Goal: Transaction & Acquisition: Purchase product/service

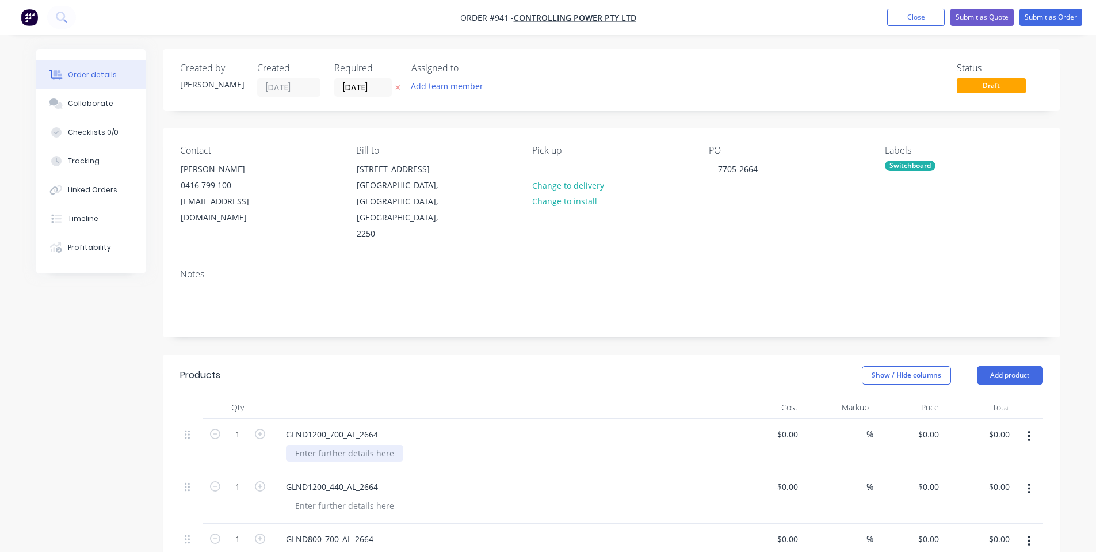
click at [325, 445] on div at bounding box center [344, 453] width 117 height 17
copy div "Mill Finish"
drag, startPoint x: 360, startPoint y: 506, endPoint x: 360, endPoint y: 498, distance: 8.1
click at [360, 505] on div "GLND1200_440_AL_2664" at bounding box center [502, 497] width 460 height 52
click at [361, 497] on div at bounding box center [344, 505] width 117 height 17
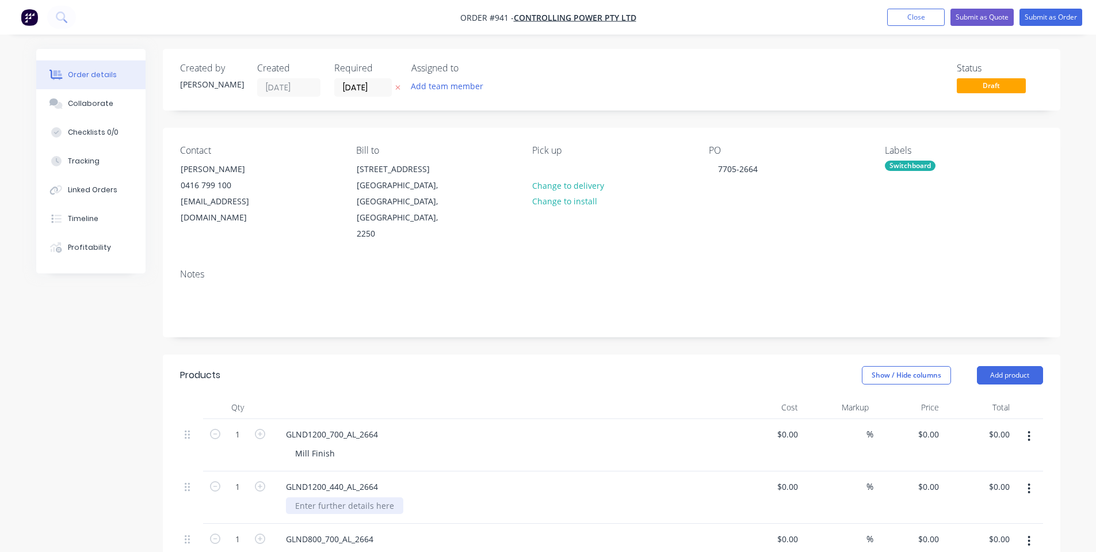
paste div
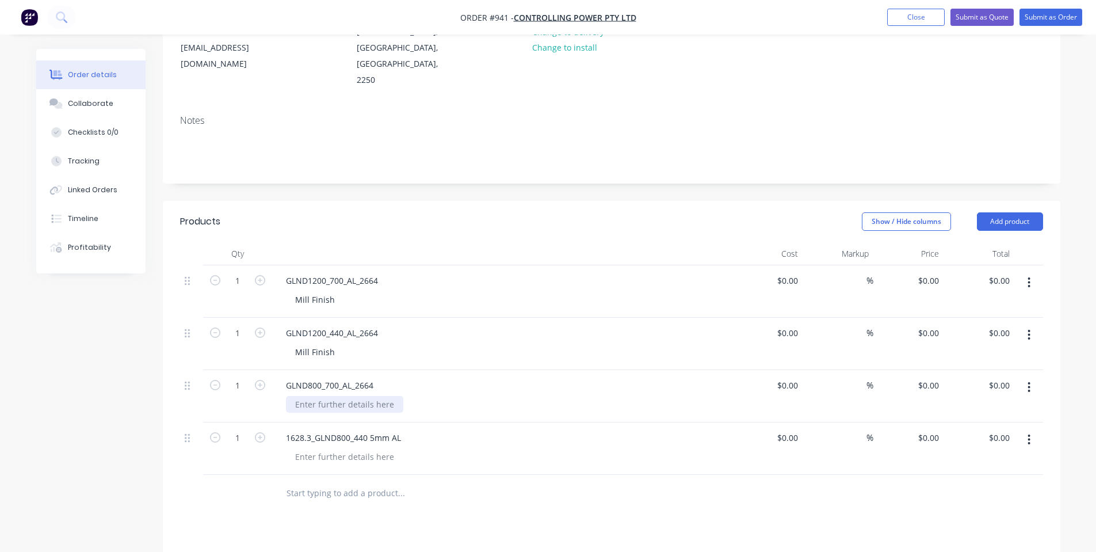
click at [368, 396] on div at bounding box center [344, 404] width 117 height 17
paste div
drag, startPoint x: 357, startPoint y: 441, endPoint x: 374, endPoint y: 411, distance: 34.5
click at [358, 448] on div at bounding box center [344, 456] width 117 height 17
paste div
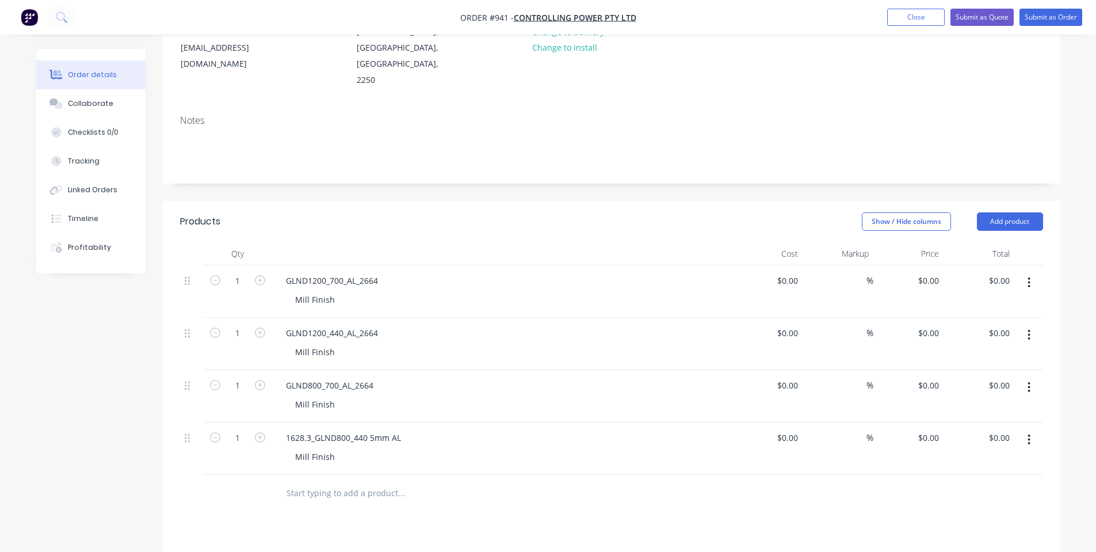
click at [509, 242] on div at bounding box center [502, 253] width 460 height 23
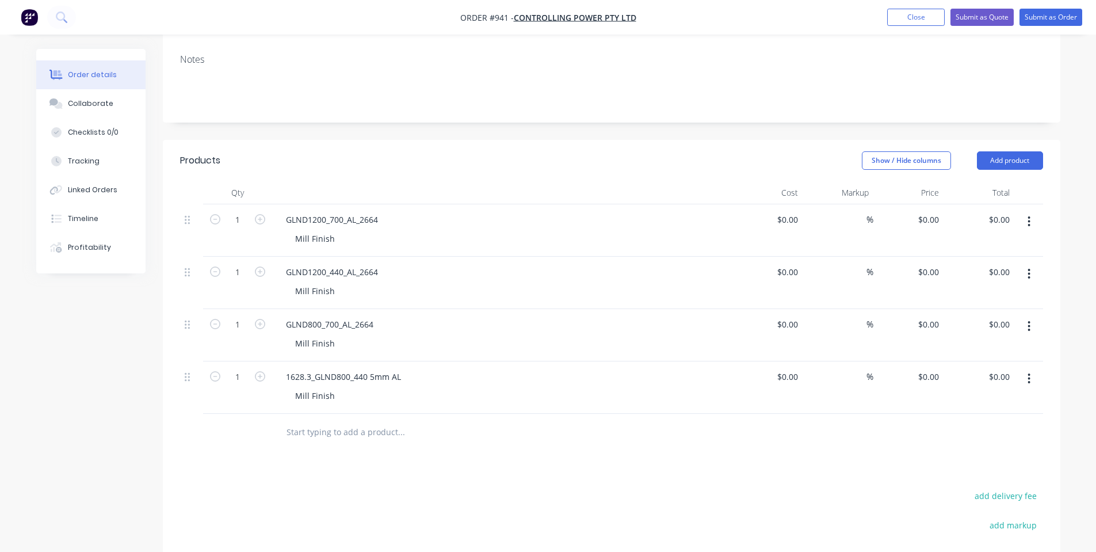
scroll to position [307, 0]
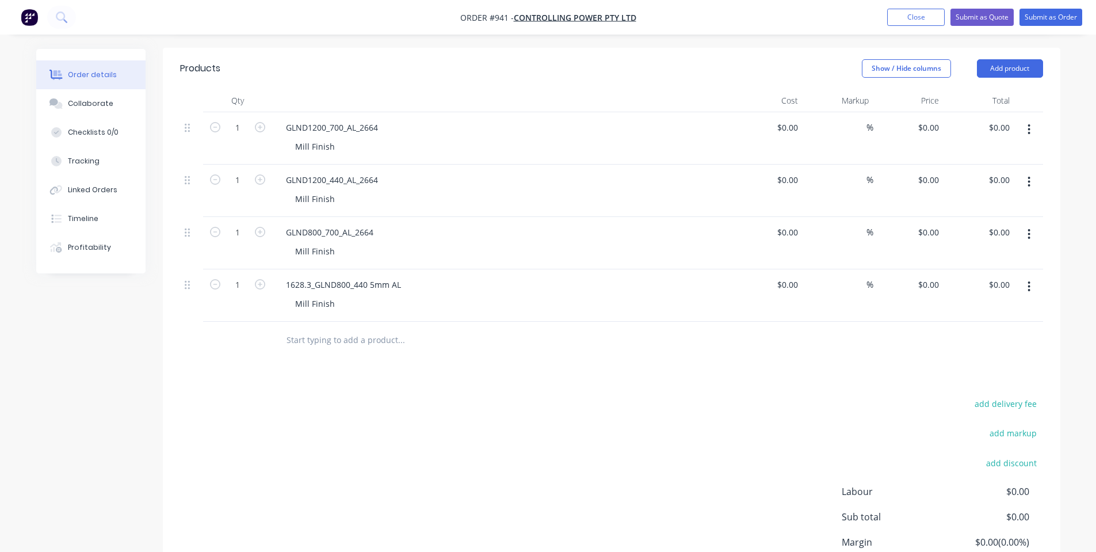
click at [427, 365] on div "Products Show / Hide columns Add product Qty Cost Markup Price Total 1 GLND1200…" at bounding box center [612, 341] width 898 height 587
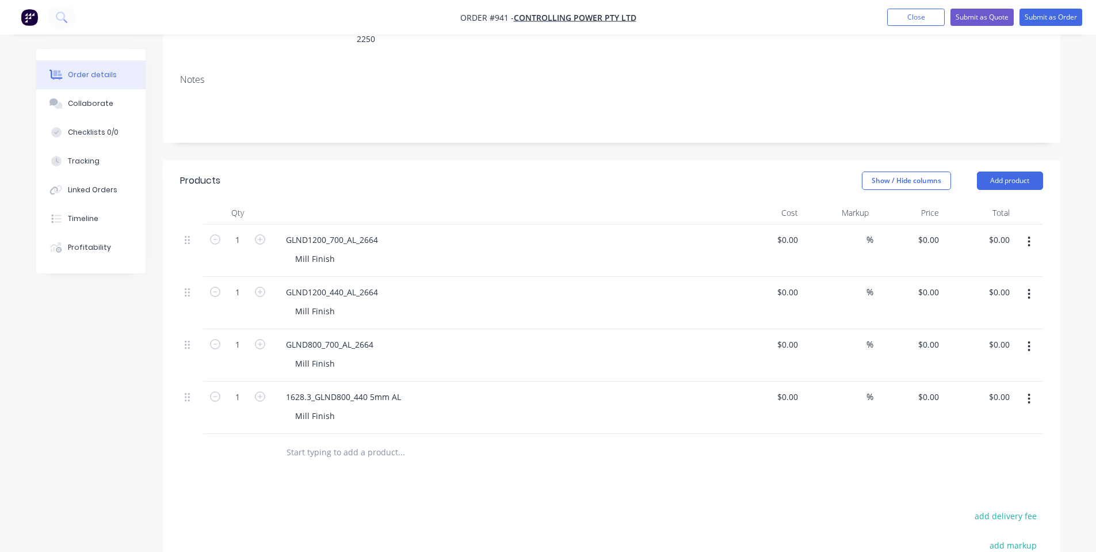
scroll to position [154, 0]
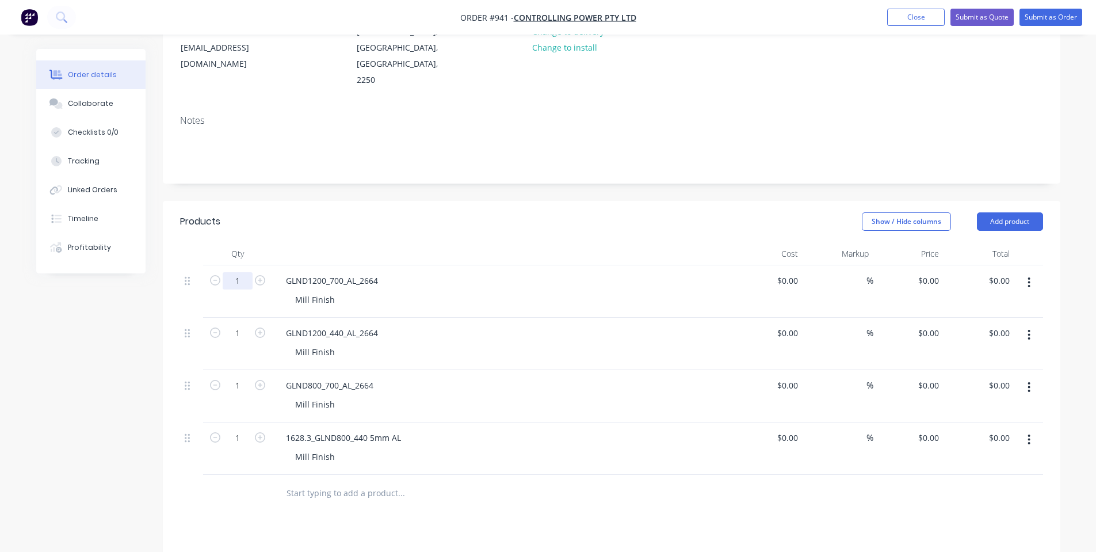
click at [238, 272] on input "1" at bounding box center [238, 280] width 30 height 17
type input "2"
click at [246, 325] on input "1" at bounding box center [238, 333] width 30 height 17
type input "2"
click at [245, 377] on input "1" at bounding box center [238, 385] width 30 height 17
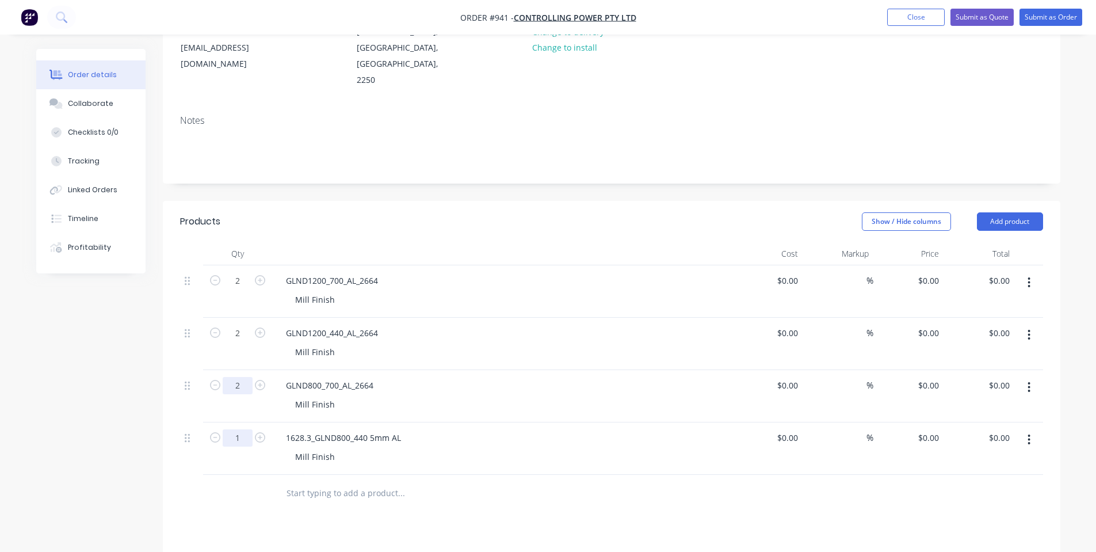
type input "2"
click at [235, 429] on input "1" at bounding box center [238, 437] width 30 height 17
type input "2"
click at [324, 220] on header "Products Show / Hide columns Add product" at bounding box center [612, 221] width 898 height 41
click at [322, 221] on header "Products Show / Hide columns Add product" at bounding box center [612, 221] width 898 height 41
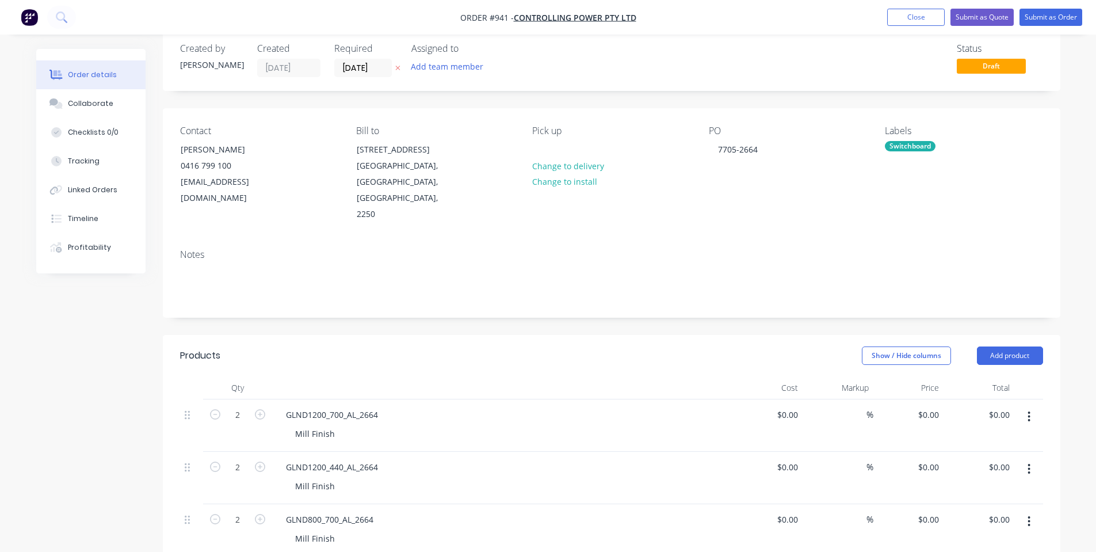
scroll to position [0, 0]
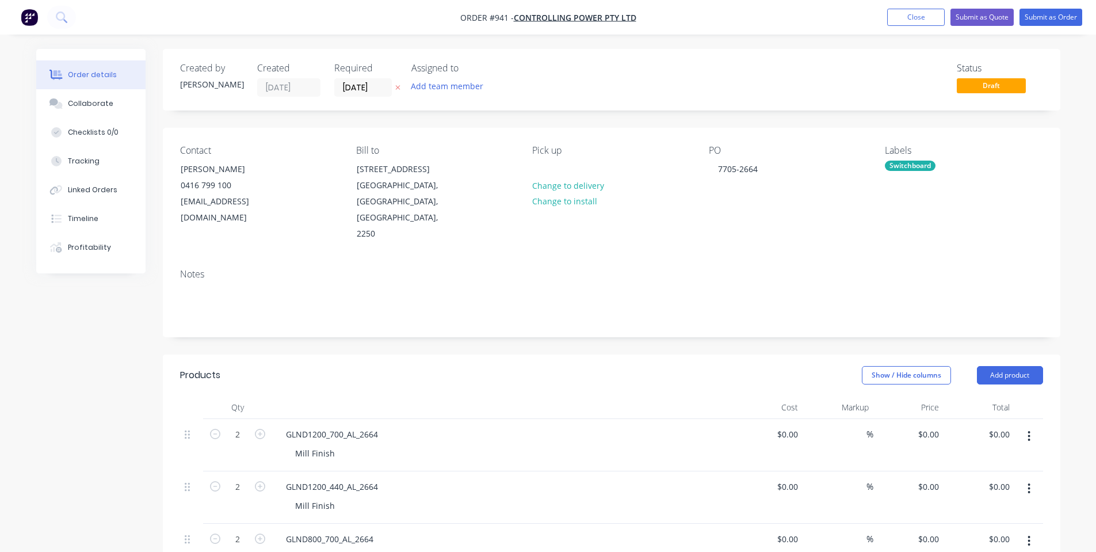
click at [922, 106] on div "Created by [PERSON_NAME] Created [DATE] Required [DATE] Assigned to Add team me…" at bounding box center [612, 80] width 898 height 62
click at [771, 219] on div "PO 7705-2664" at bounding box center [788, 193] width 158 height 97
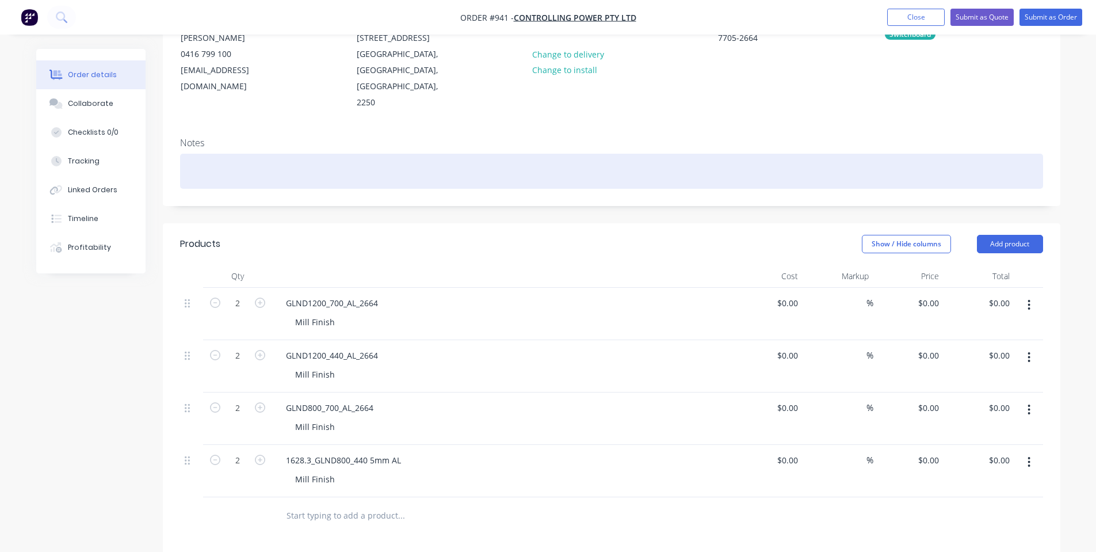
scroll to position [154, 0]
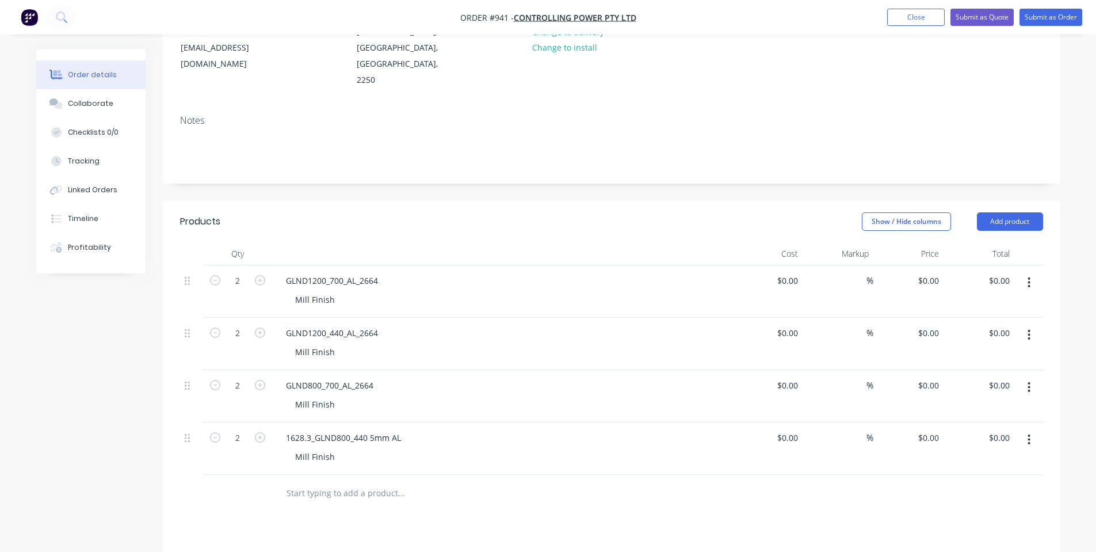
click at [319, 482] on input "text" at bounding box center [401, 493] width 230 height 23
click at [1021, 212] on button "Add product" at bounding box center [1010, 221] width 66 height 18
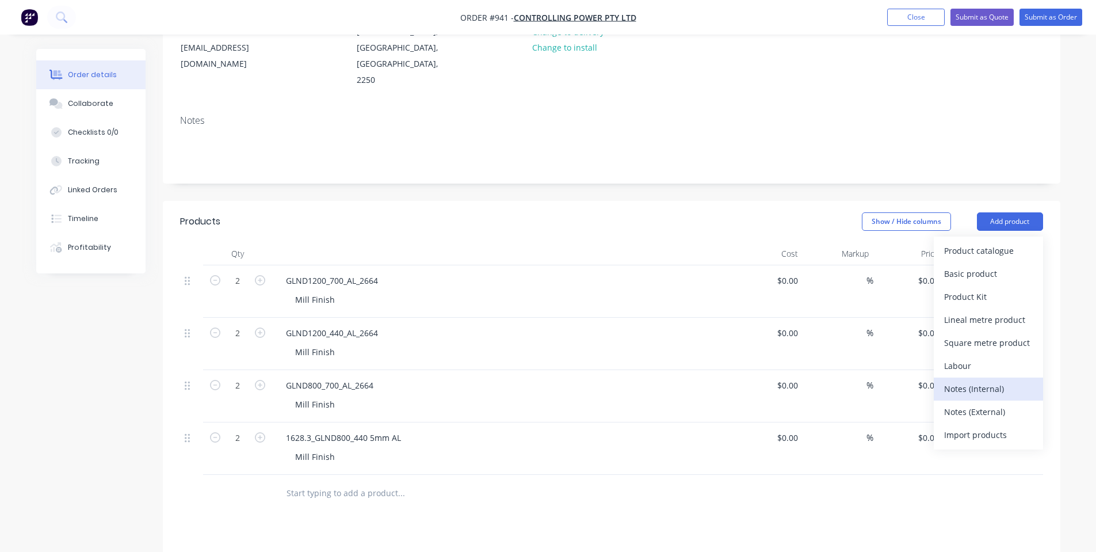
click at [1000, 380] on div "Notes (Internal)" at bounding box center [988, 388] width 89 height 17
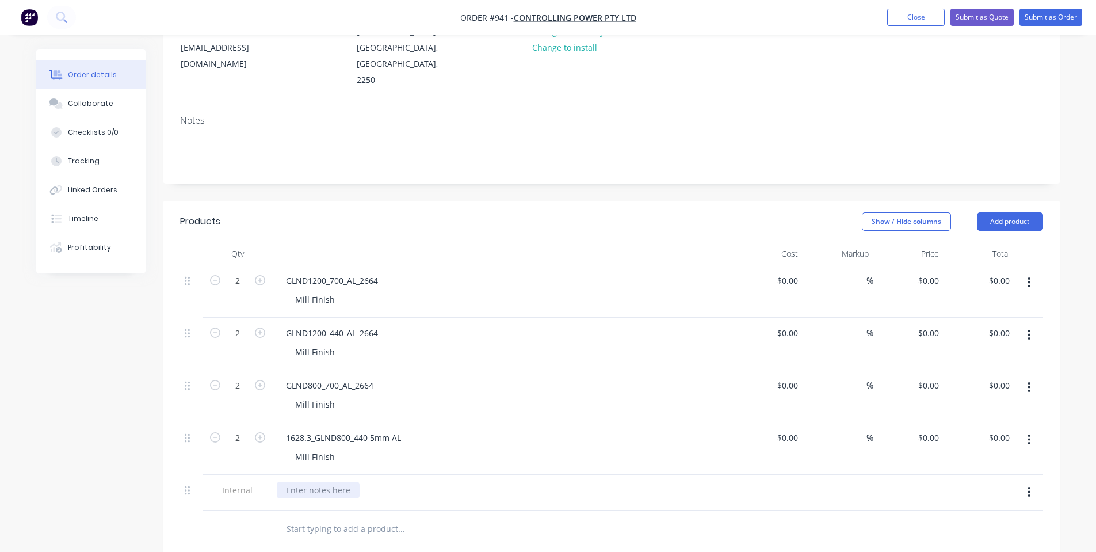
click at [338, 482] on div at bounding box center [318, 490] width 83 height 17
click at [405, 212] on div "Show / Hide columns Add product" at bounding box center [703, 221] width 680 height 18
click at [107, 101] on div "Collaborate" at bounding box center [90, 103] width 45 height 10
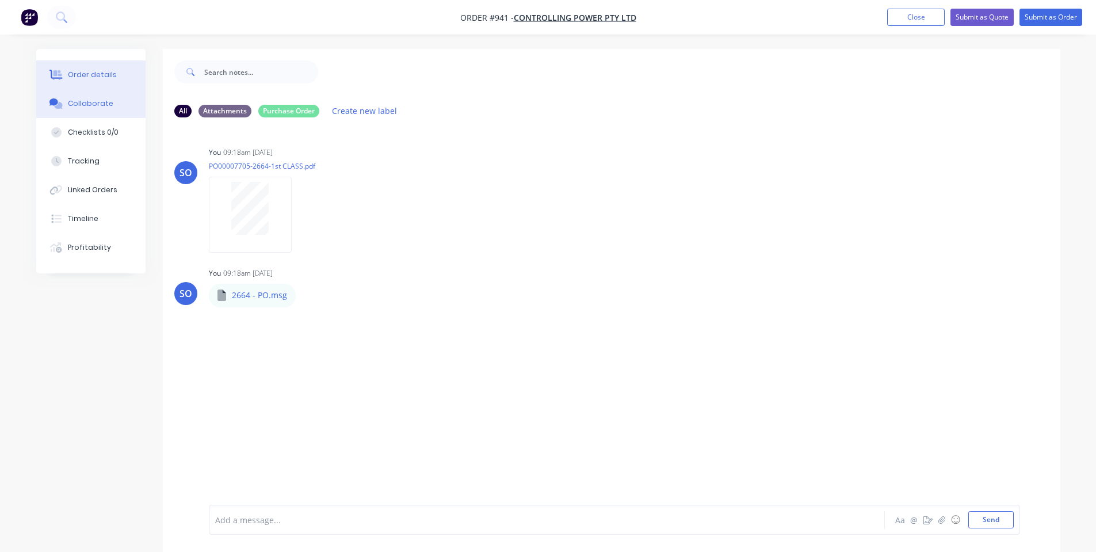
drag, startPoint x: 71, startPoint y: 68, endPoint x: 83, endPoint y: 75, distance: 13.9
click at [71, 68] on button "Order details" at bounding box center [90, 74] width 109 height 29
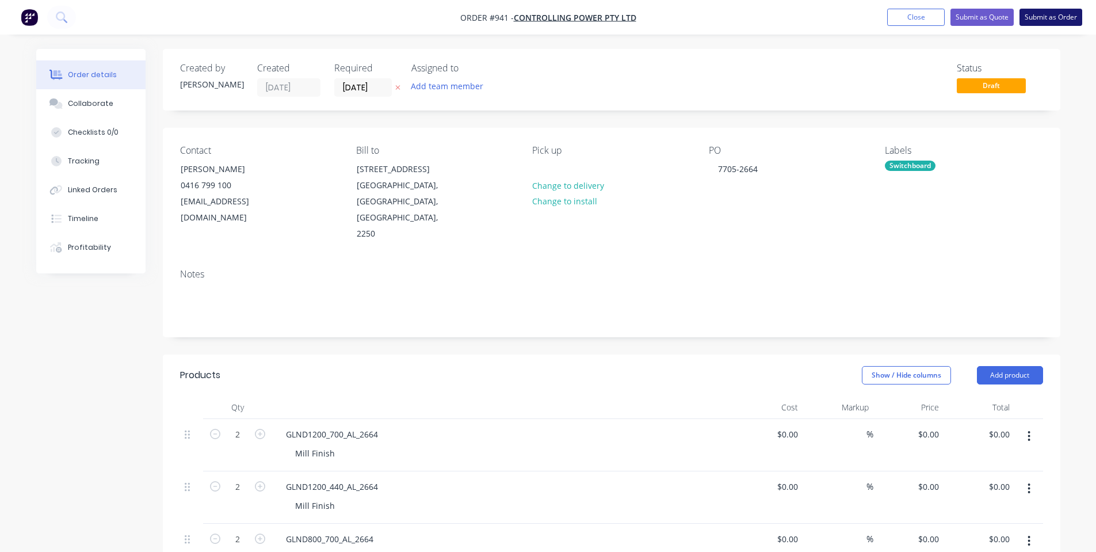
click at [1057, 20] on button "Submit as Order" at bounding box center [1051, 17] width 63 height 17
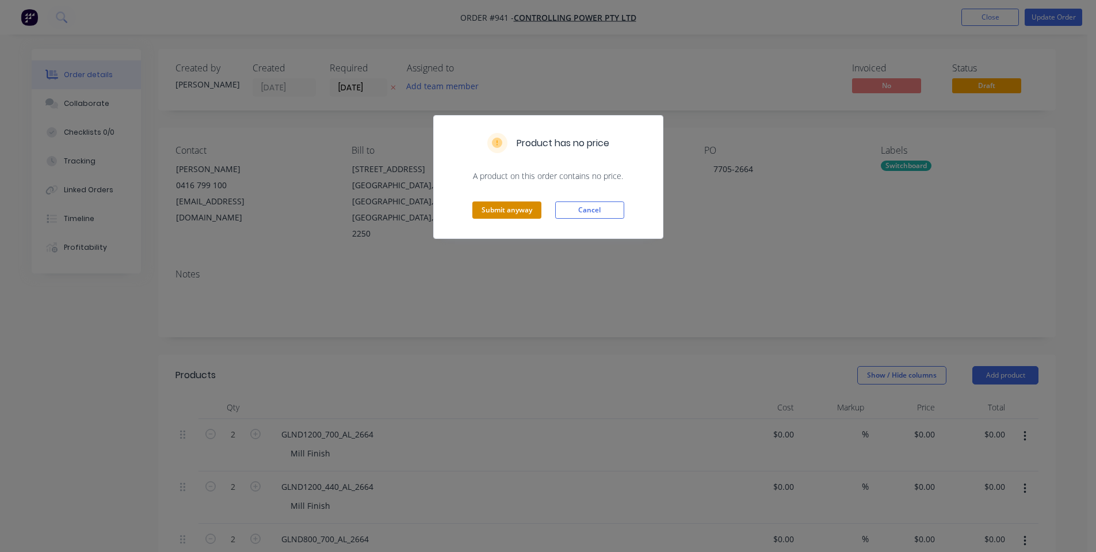
drag, startPoint x: 524, startPoint y: 208, endPoint x: 535, endPoint y: 210, distance: 10.6
click at [529, 209] on button "Submit anyway" at bounding box center [506, 209] width 69 height 17
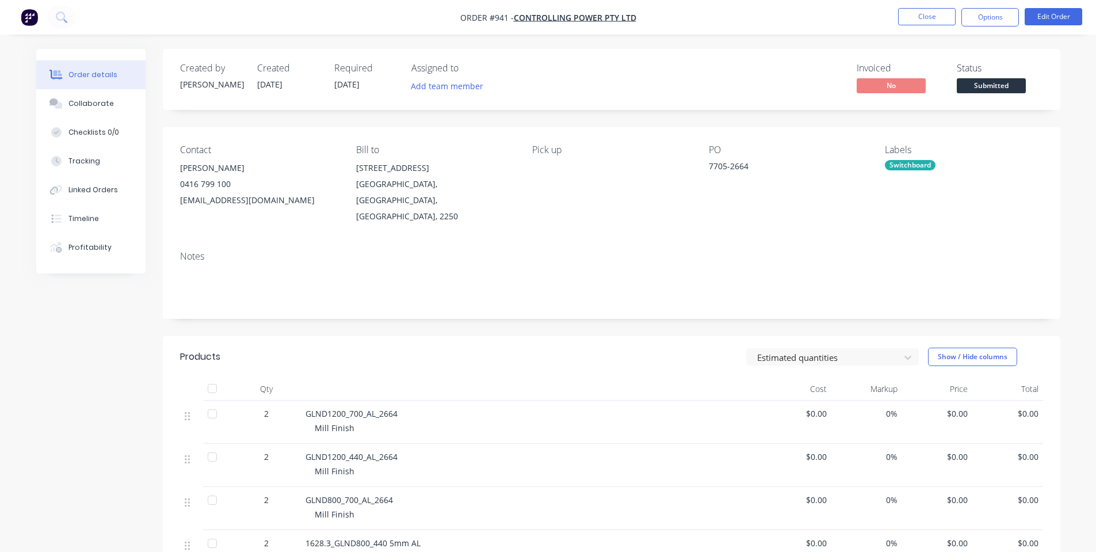
click at [900, 163] on div "Switchboard" at bounding box center [910, 165] width 51 height 10
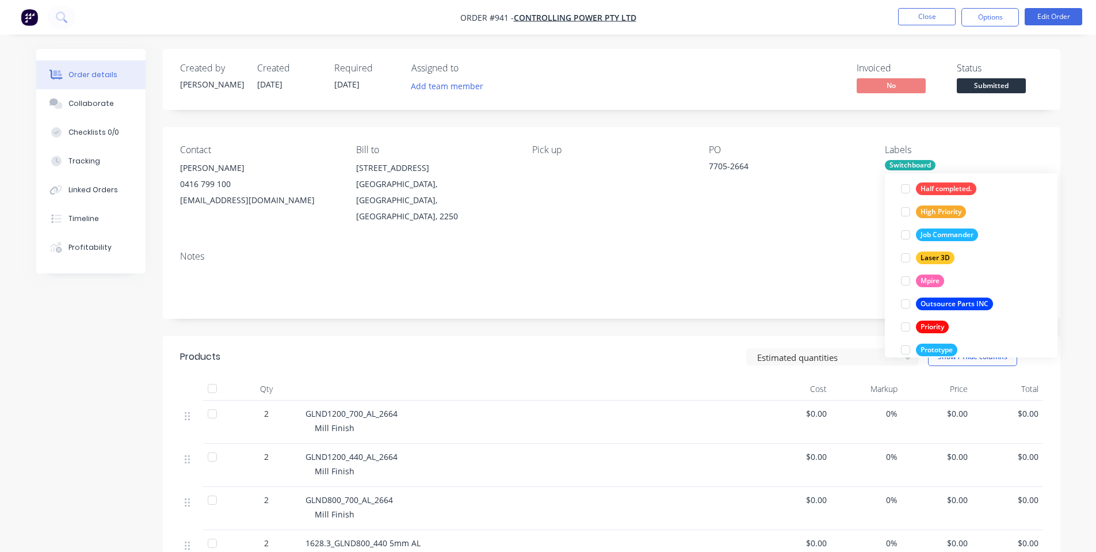
scroll to position [322, 0]
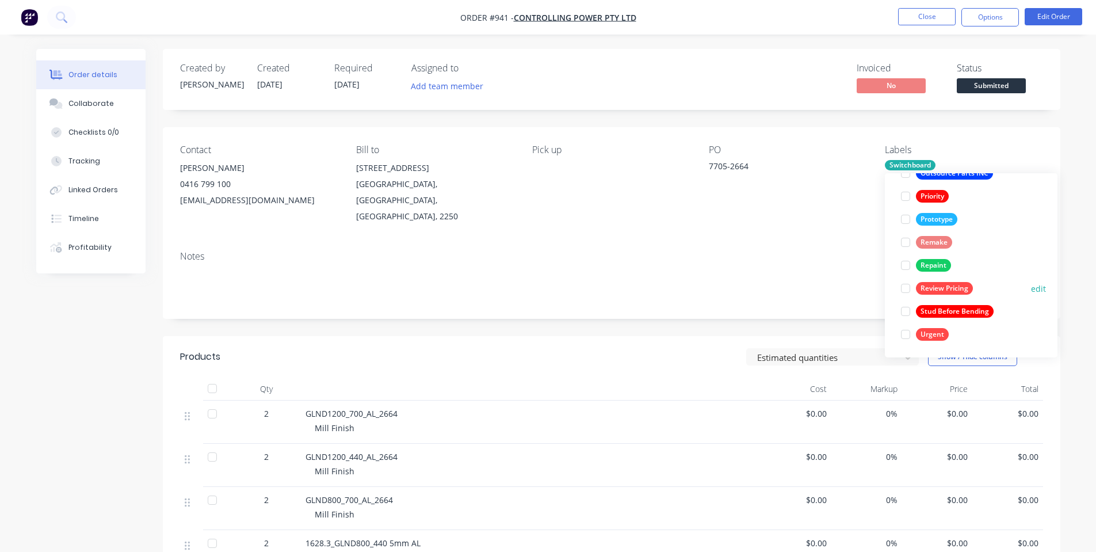
click at [935, 287] on div "Review Pricing" at bounding box center [944, 288] width 57 height 13
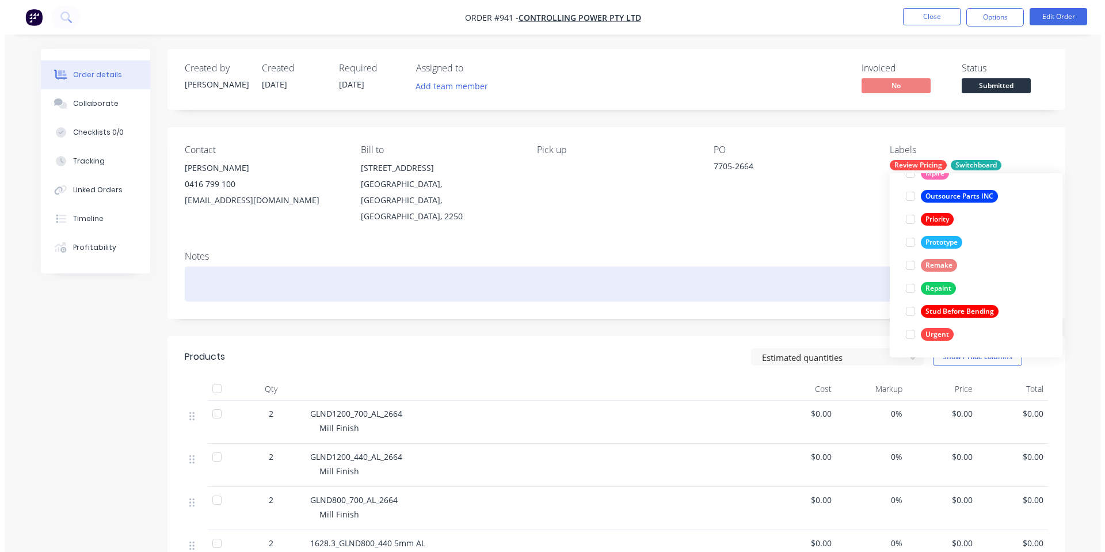
scroll to position [0, 0]
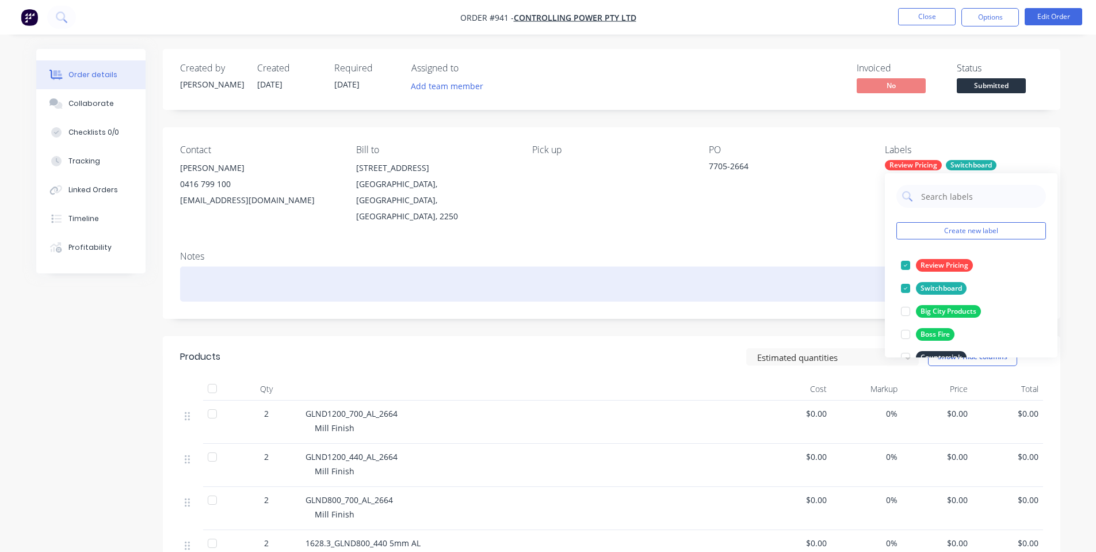
click at [824, 267] on div at bounding box center [611, 283] width 863 height 35
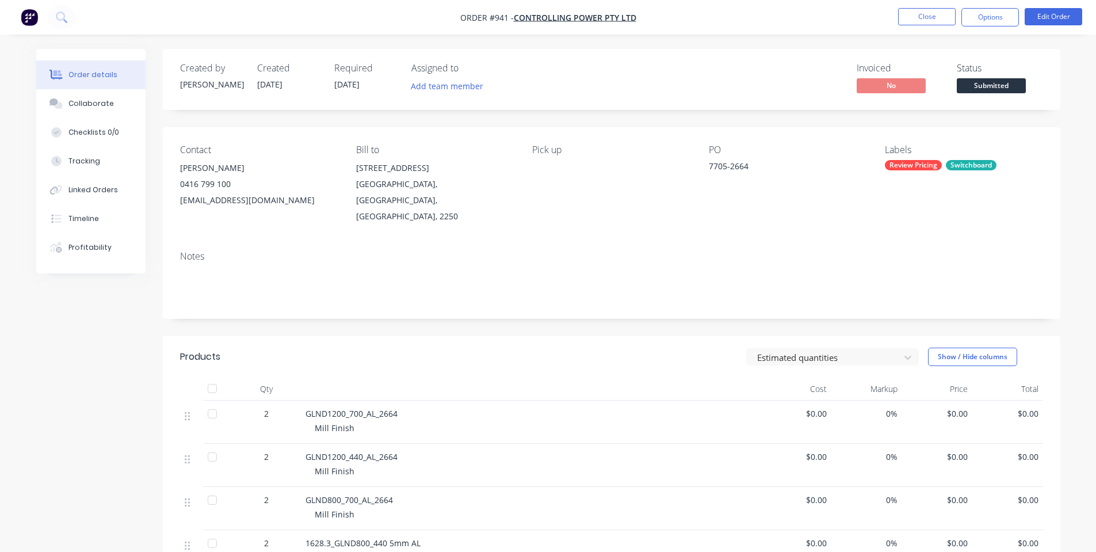
drag, startPoint x: 812, startPoint y: 224, endPoint x: 892, endPoint y: 144, distance: 113.5
click at [812, 224] on div "Contact [PERSON_NAME] [PHONE_NUMBER] [EMAIL_ADDRESS][DOMAIN_NAME] Bill to [STRE…" at bounding box center [612, 184] width 898 height 114
click at [997, 17] on button "Options" at bounding box center [990, 17] width 58 height 18
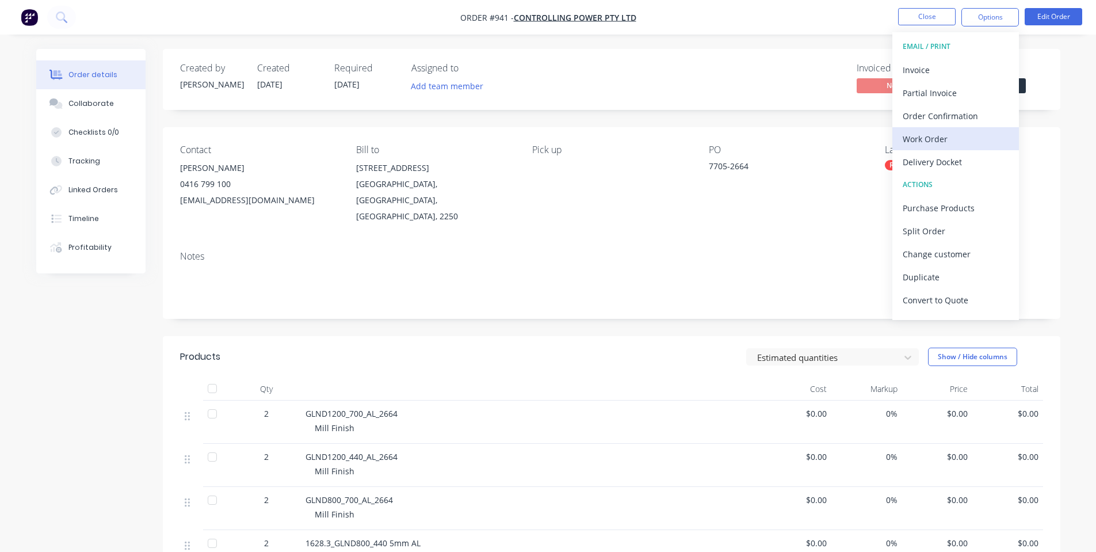
click at [943, 147] on button "Work Order" at bounding box center [955, 138] width 127 height 23
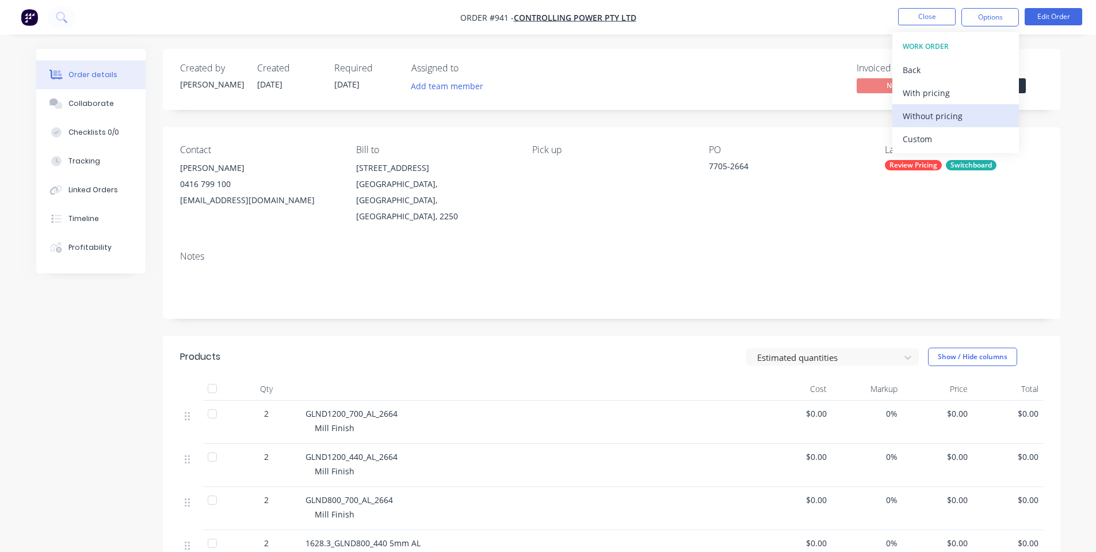
click at [934, 116] on div "Without pricing" at bounding box center [956, 116] width 106 height 17
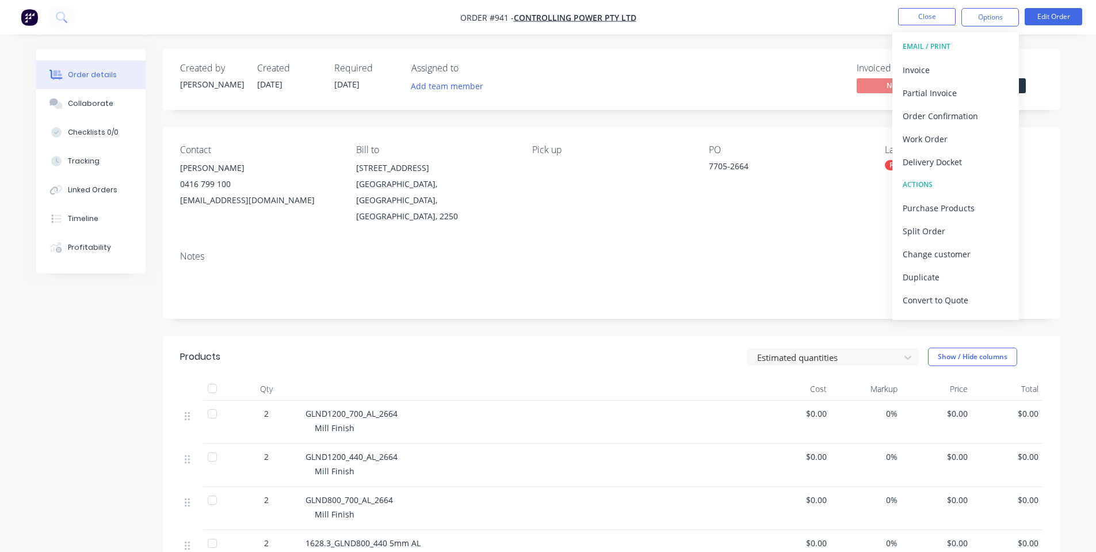
click at [697, 40] on div "Order details Collaborate Checklists 0/0 Tracking Linked Orders Timeline Profit…" at bounding box center [548, 404] width 1096 height 809
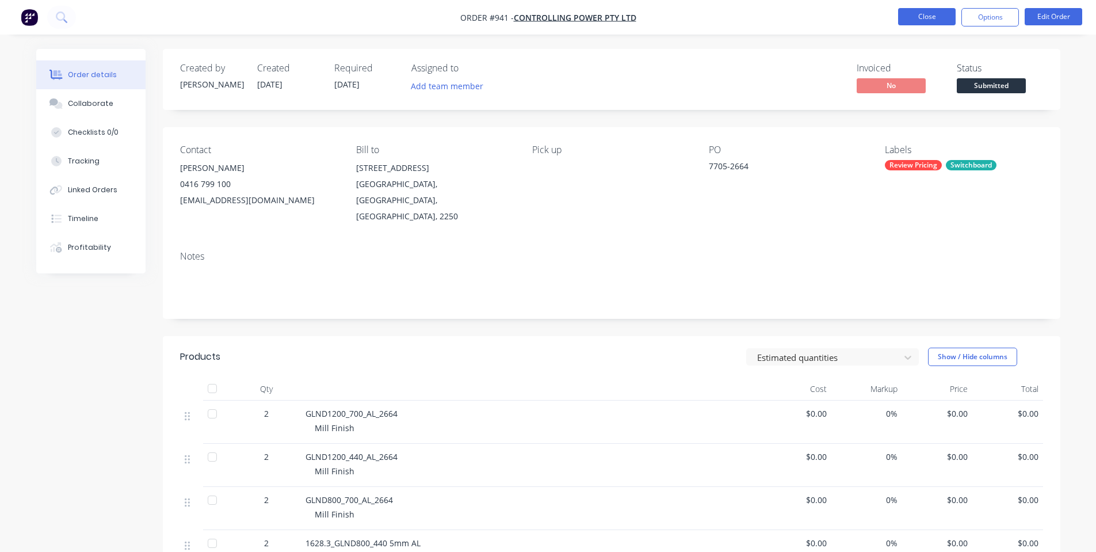
click at [913, 19] on button "Close" at bounding box center [927, 16] width 58 height 17
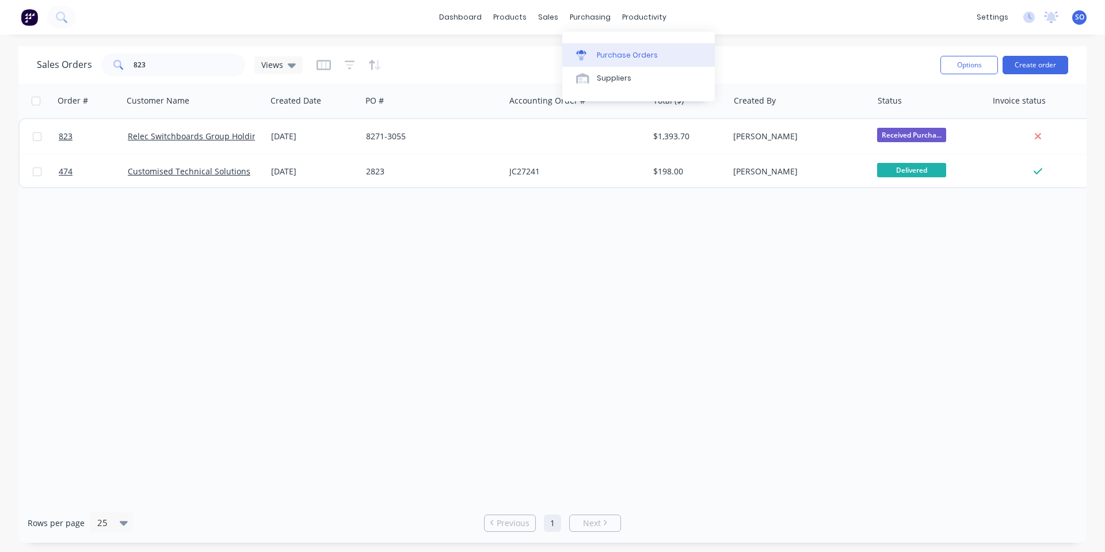
click at [619, 53] on div "Purchase Orders" at bounding box center [627, 55] width 61 height 10
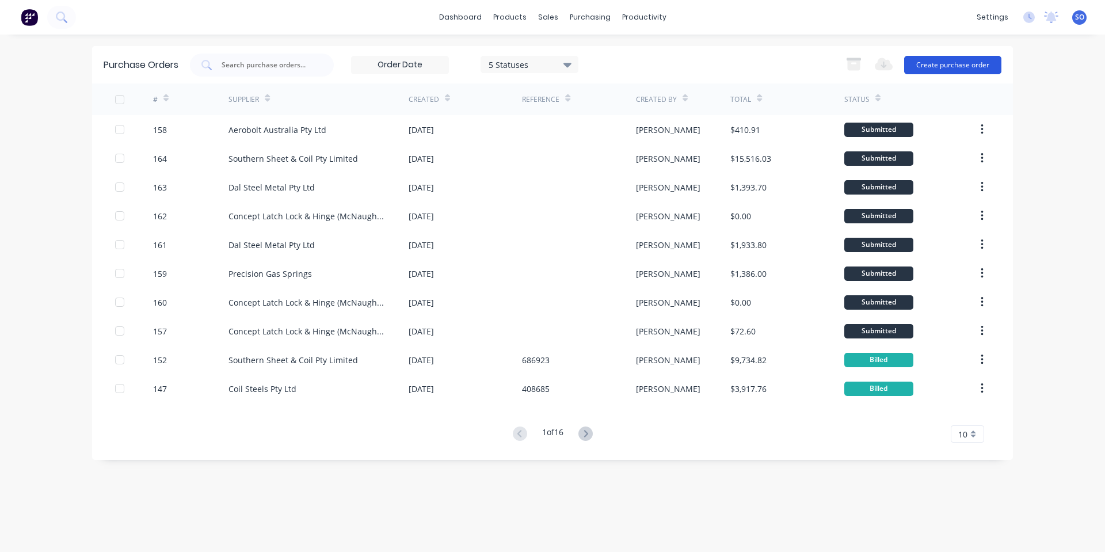
click at [938, 65] on button "Create purchase order" at bounding box center [952, 65] width 97 height 18
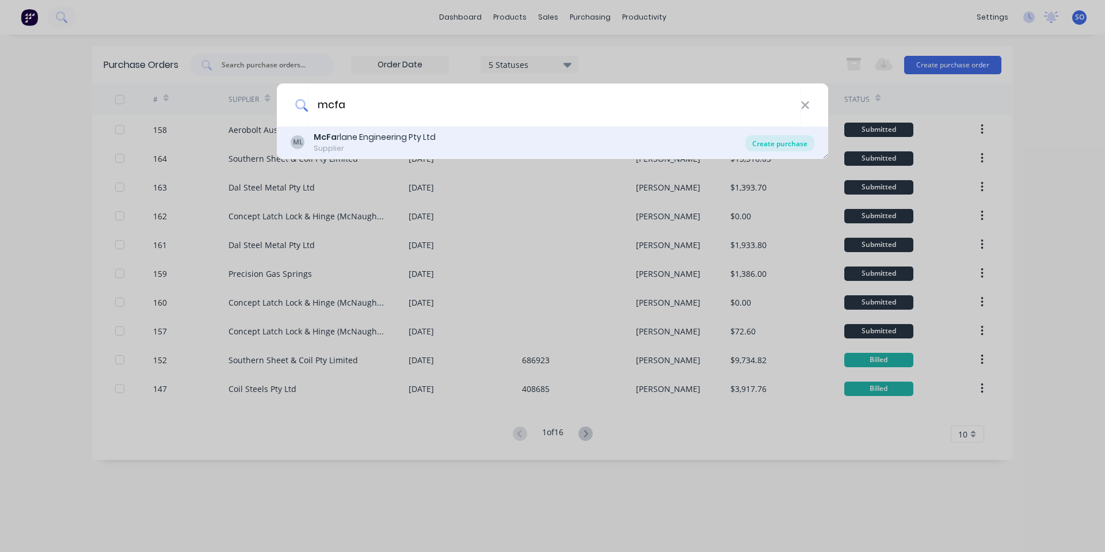
type input "mcfa"
click at [766, 140] on div "Create purchase" at bounding box center [779, 143] width 69 height 16
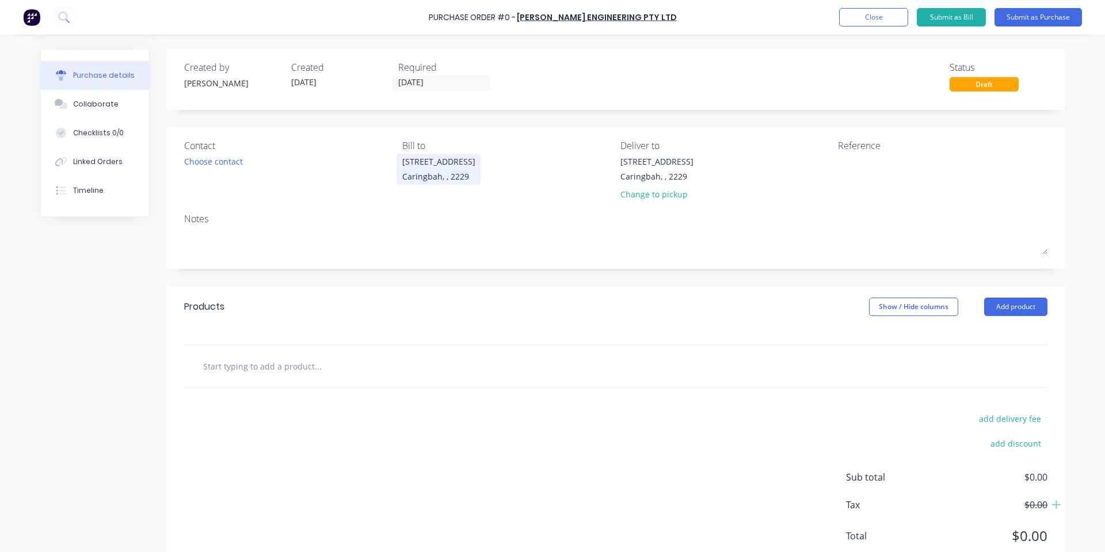
click at [449, 167] on div "[STREET_ADDRESS]" at bounding box center [438, 168] width 73 height 27
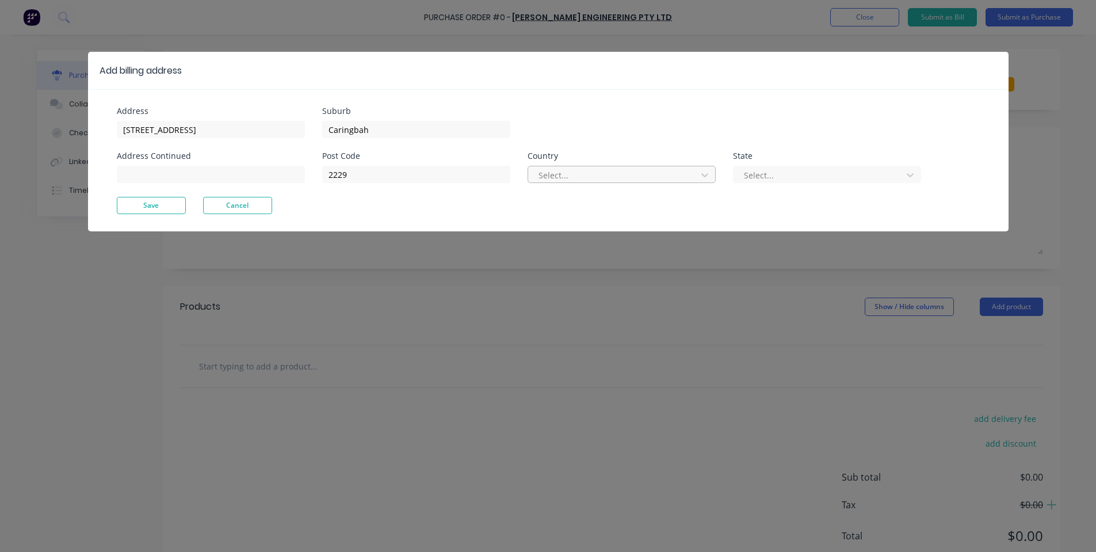
click at [581, 177] on div at bounding box center [614, 175] width 154 height 14
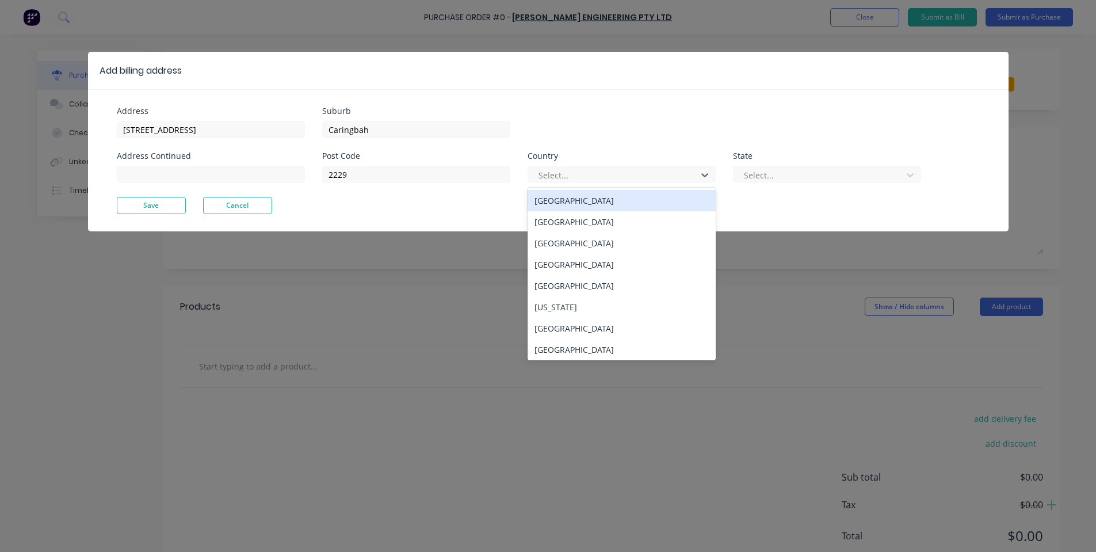
drag, startPoint x: 577, startPoint y: 205, endPoint x: 594, endPoint y: 205, distance: 16.7
click at [577, 205] on div "[GEOGRAPHIC_DATA]" at bounding box center [622, 200] width 188 height 21
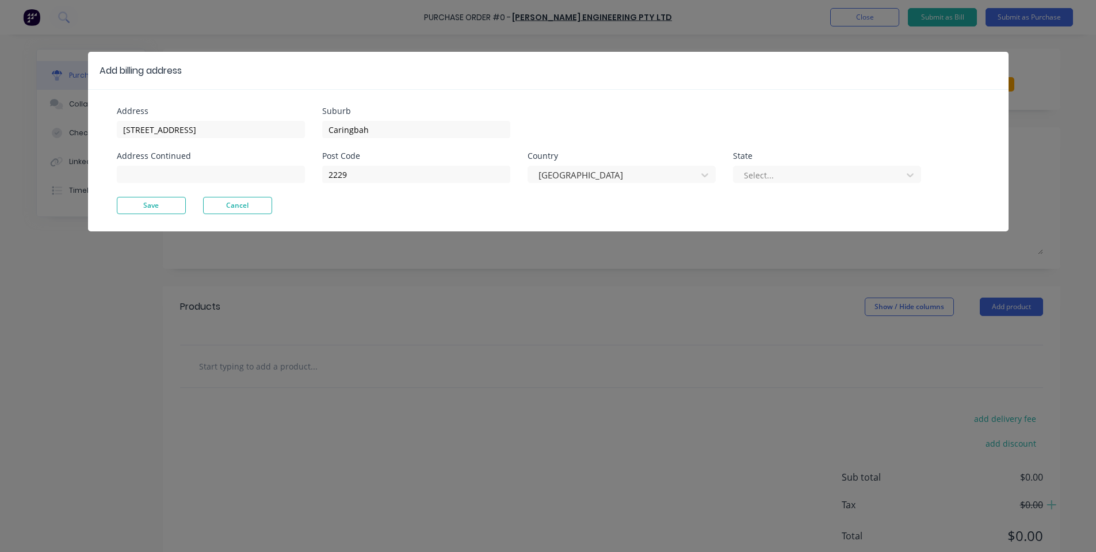
click at [762, 181] on div at bounding box center [820, 175] width 154 height 14
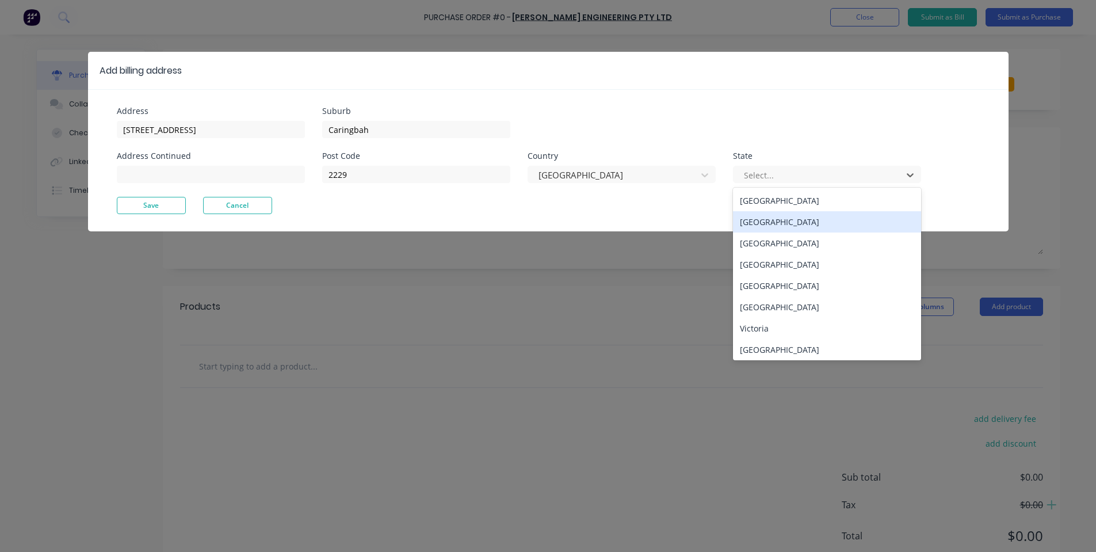
click at [754, 228] on div "[GEOGRAPHIC_DATA]" at bounding box center [827, 221] width 188 height 21
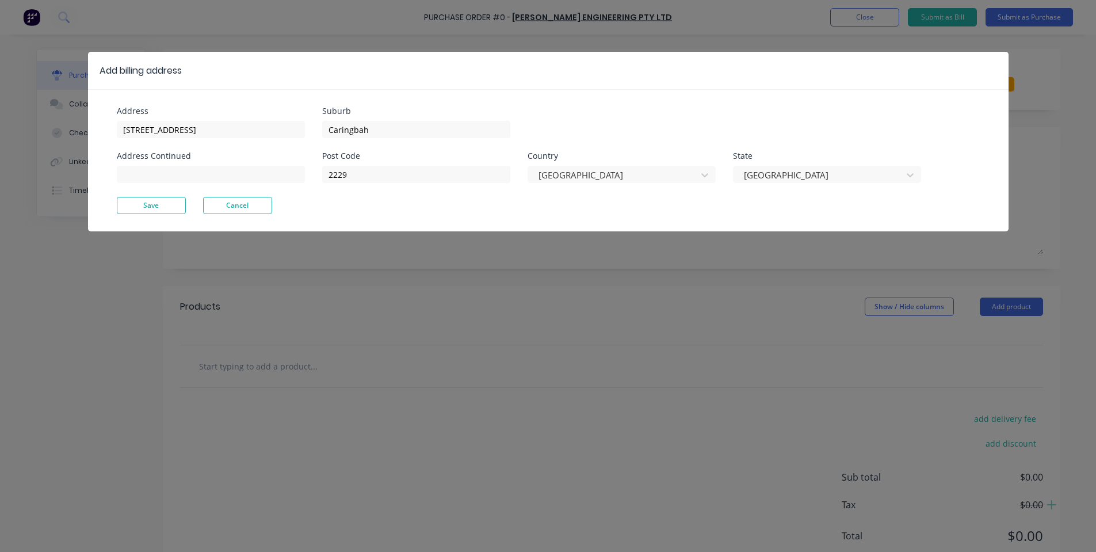
click at [120, 203] on button "Save" at bounding box center [151, 205] width 69 height 17
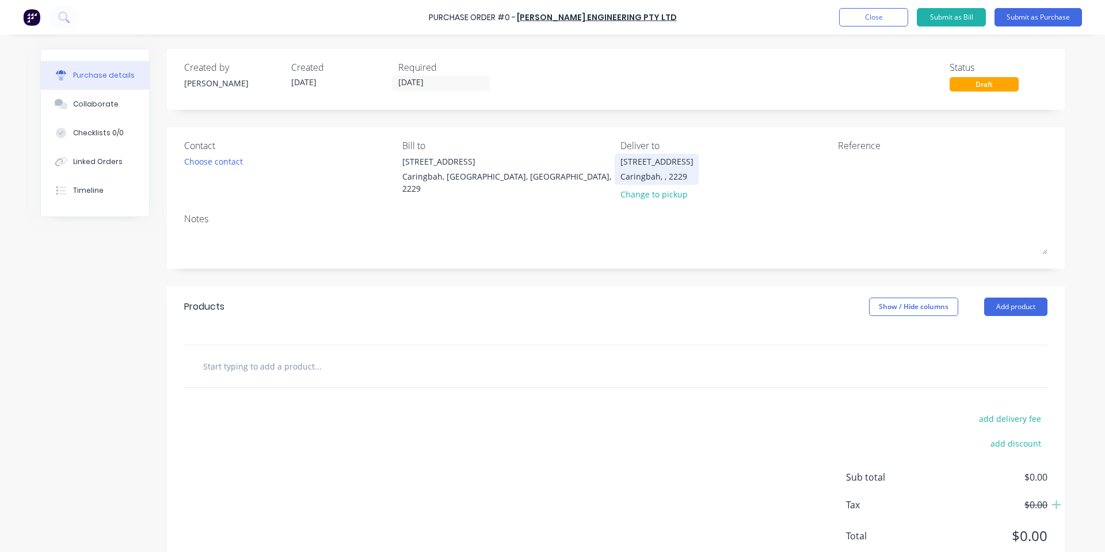
click at [661, 160] on div "[STREET_ADDRESS]" at bounding box center [656, 161] width 73 height 12
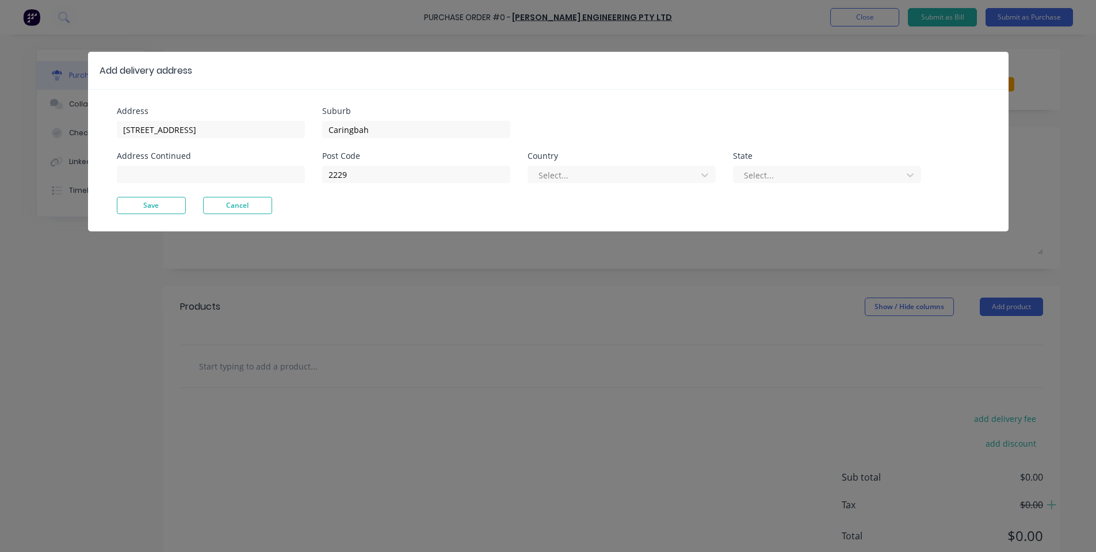
drag, startPoint x: 649, startPoint y: 164, endPoint x: 648, endPoint y: 184, distance: 19.6
click at [650, 166] on div "Select..." at bounding box center [622, 173] width 188 height 20
click at [647, 188] on div "Post Code 2229 Country Select... State Select..." at bounding box center [621, 174] width 599 height 45
drag, startPoint x: 652, startPoint y: 158, endPoint x: 650, endPoint y: 180, distance: 22.0
click at [652, 165] on div "Country Select..." at bounding box center [622, 167] width 188 height 31
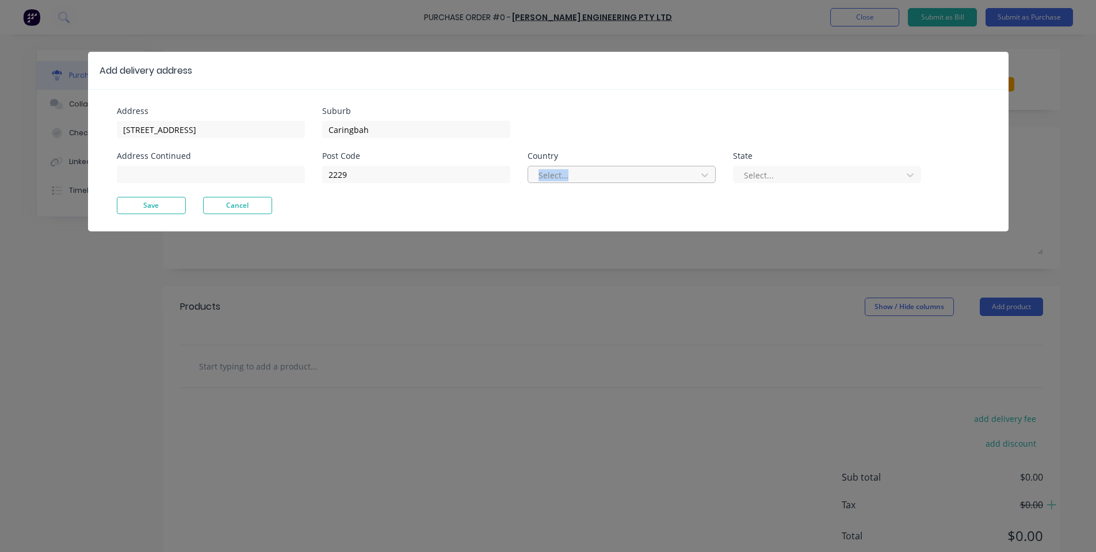
click at [649, 181] on div at bounding box center [614, 175] width 154 height 14
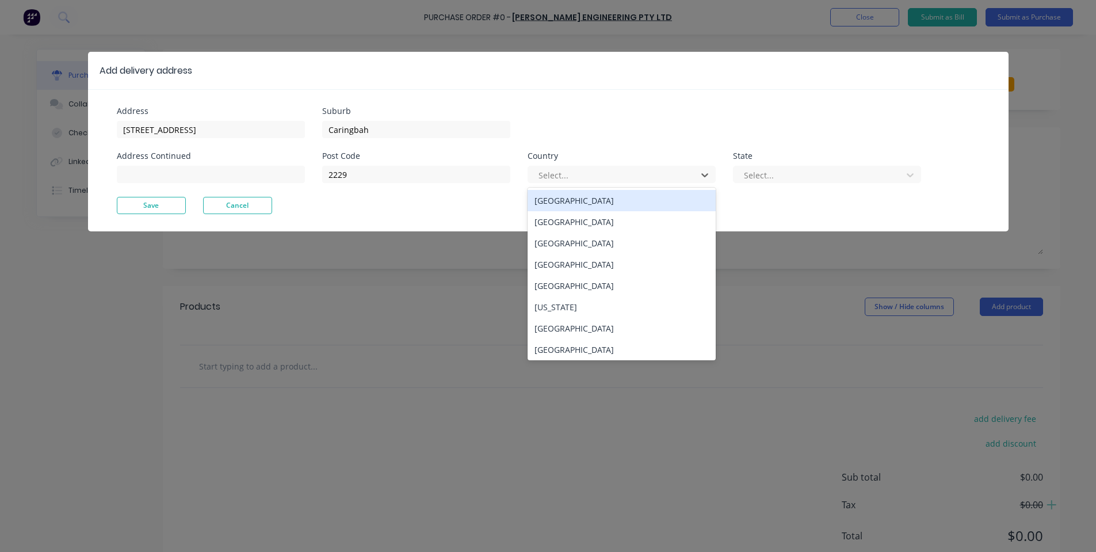
click at [661, 200] on div "[GEOGRAPHIC_DATA]" at bounding box center [622, 200] width 188 height 21
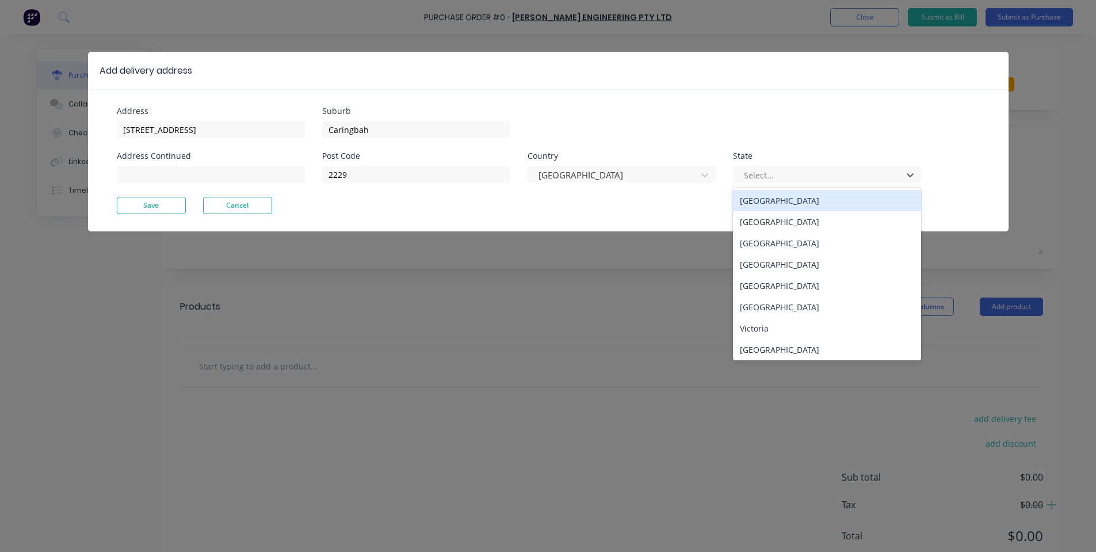
click at [771, 182] on div at bounding box center [820, 175] width 154 height 14
click at [761, 213] on div "[GEOGRAPHIC_DATA]" at bounding box center [827, 221] width 188 height 21
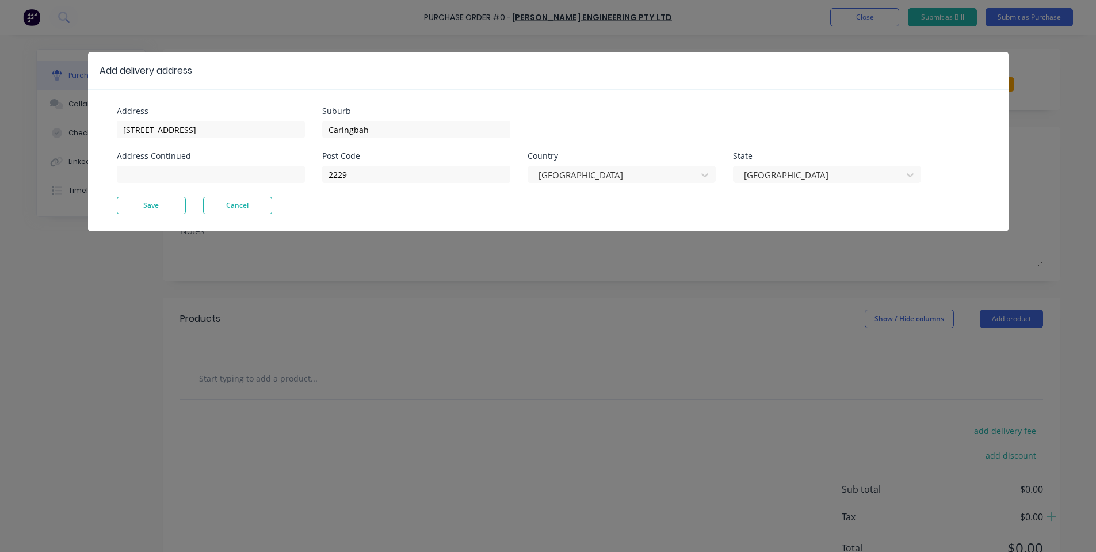
drag, startPoint x: 181, startPoint y: 209, endPoint x: 192, endPoint y: 210, distance: 10.4
click at [182, 209] on button "Save" at bounding box center [151, 205] width 69 height 17
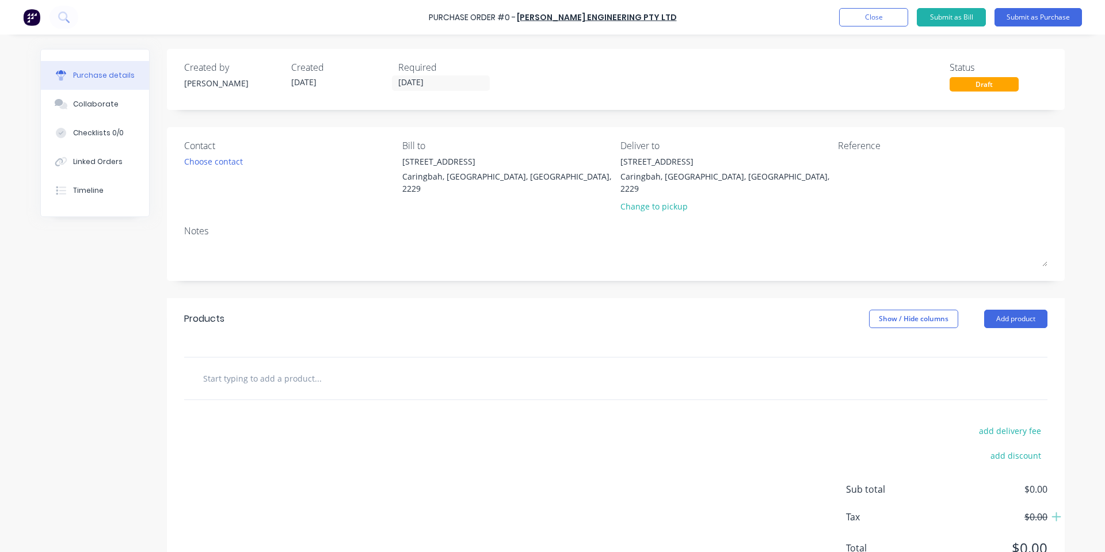
click at [392, 224] on div "Notes" at bounding box center [615, 231] width 863 height 14
click at [425, 87] on input "[DATE]" at bounding box center [440, 83] width 97 height 14
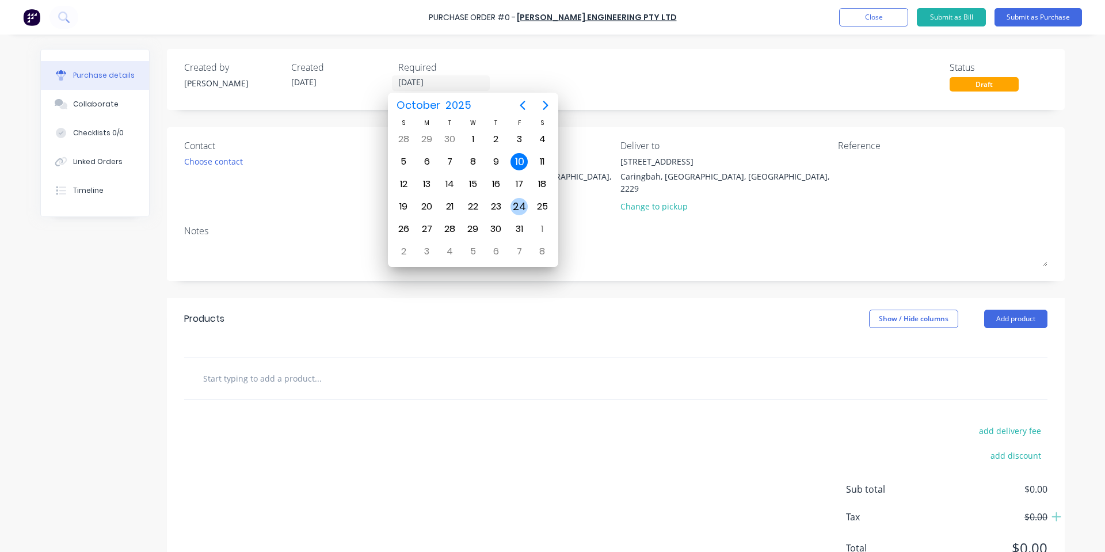
click at [514, 201] on div "24" at bounding box center [518, 206] width 17 height 17
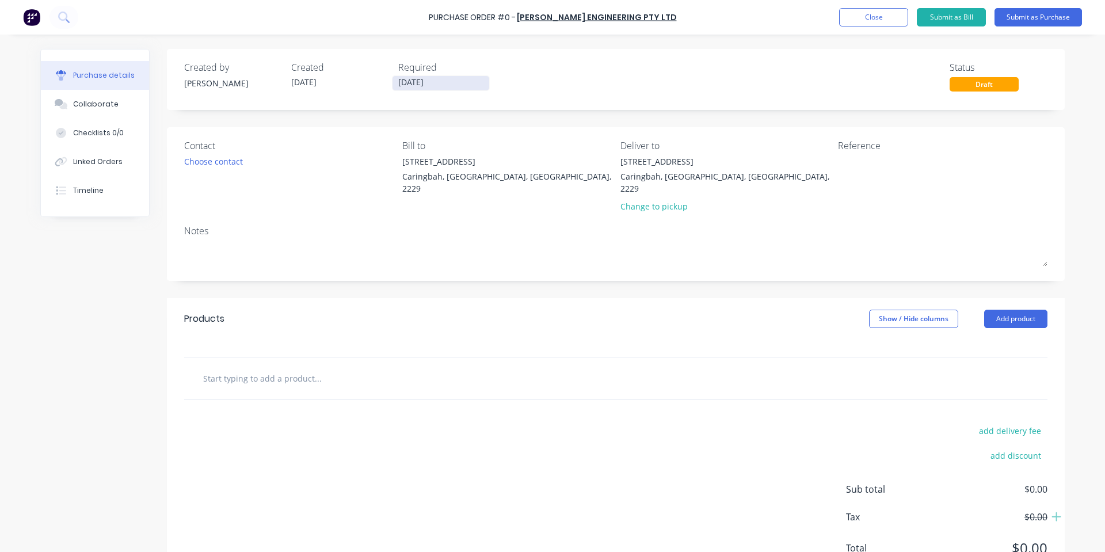
click at [453, 86] on input "[DATE]" at bounding box center [440, 83] width 97 height 14
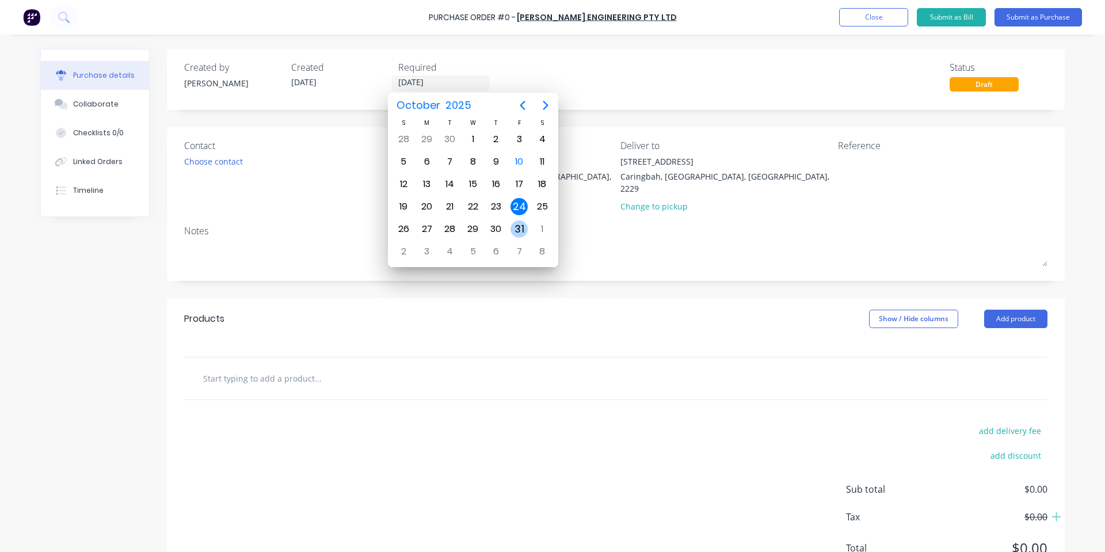
click at [520, 227] on div "31" at bounding box center [518, 228] width 17 height 17
type input "[DATE]"
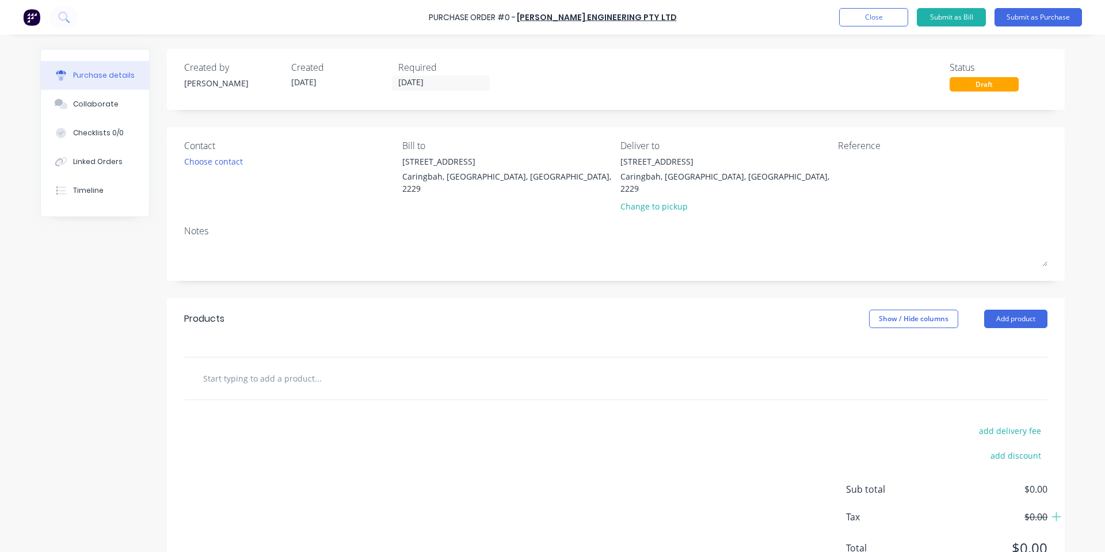
click at [365, 367] on input "text" at bounding box center [318, 378] width 230 height 23
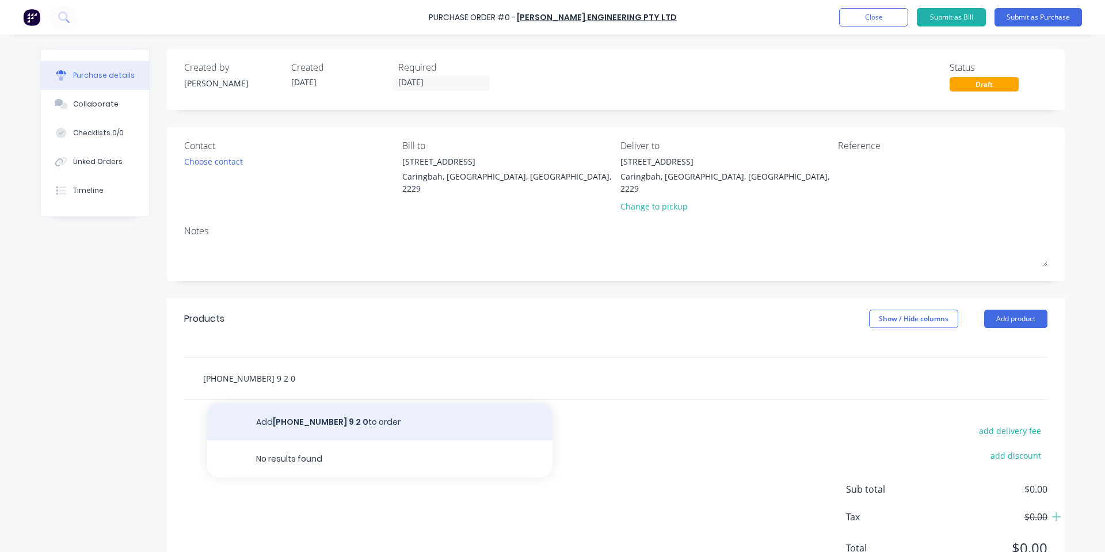
type input "[PHONE_NUMBER] 9 2 0"
click at [314, 404] on button "Add [PHONE_NUMBER] 9 2 0 to order" at bounding box center [379, 421] width 345 height 37
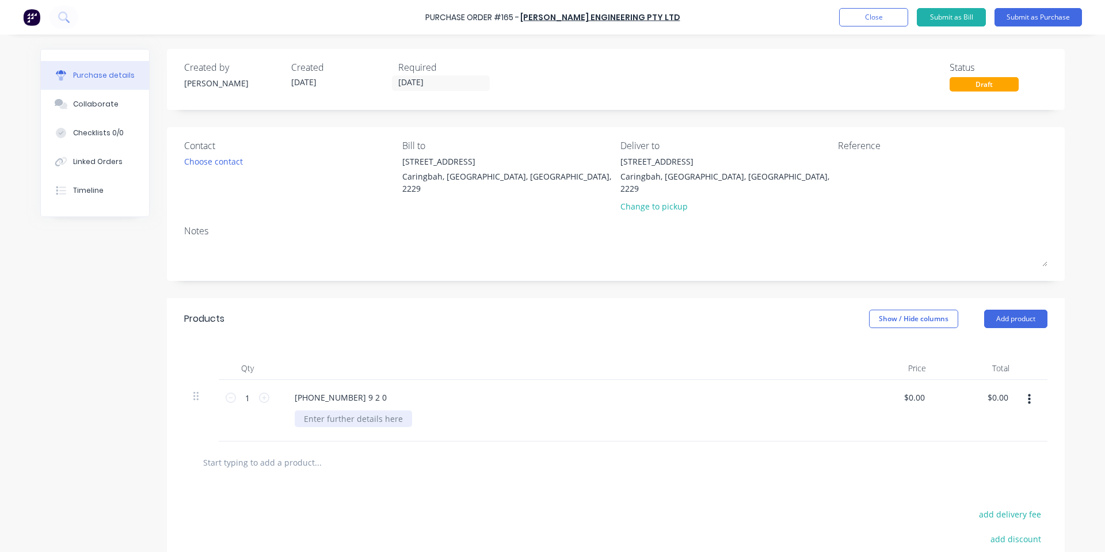
click at [327, 410] on div at bounding box center [353, 418] width 117 height 17
click at [321, 342] on div "Qty Price Total 1 1 000-018-1 9 2 0 Door Frame Top $0.00 $0.00 $0.00 $0.00" at bounding box center [616, 390] width 898 height 102
click at [253, 389] on input "1" at bounding box center [247, 397] width 23 height 17
type input "8"
click at [291, 357] on div at bounding box center [563, 368] width 575 height 23
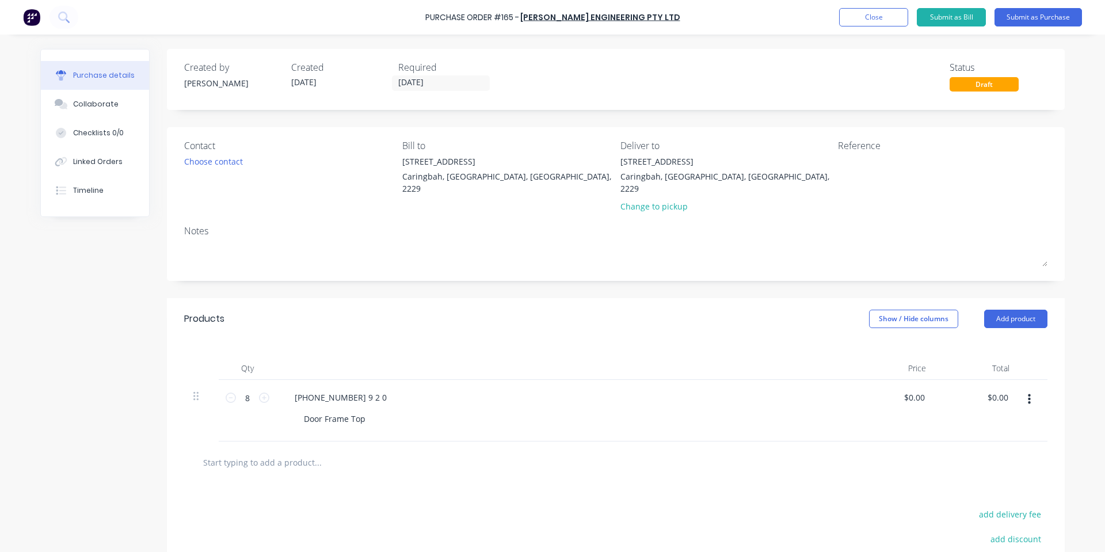
click at [278, 451] on input "text" at bounding box center [318, 462] width 230 height 23
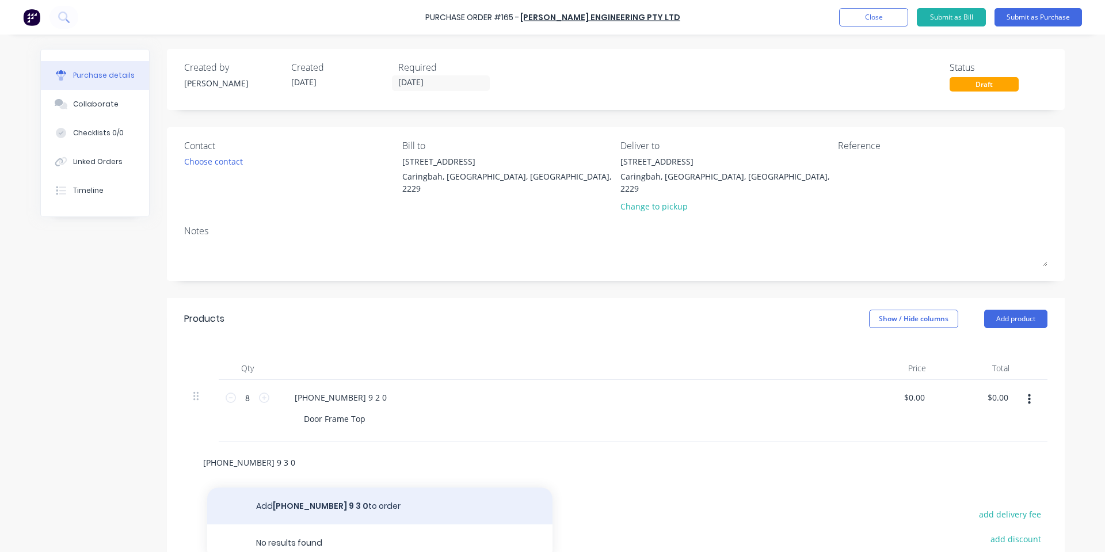
type input "[PHONE_NUMBER] 9 3 0"
click at [268, 490] on button "Add [PHONE_NUMBER] 9 3 0 to order" at bounding box center [379, 505] width 345 height 37
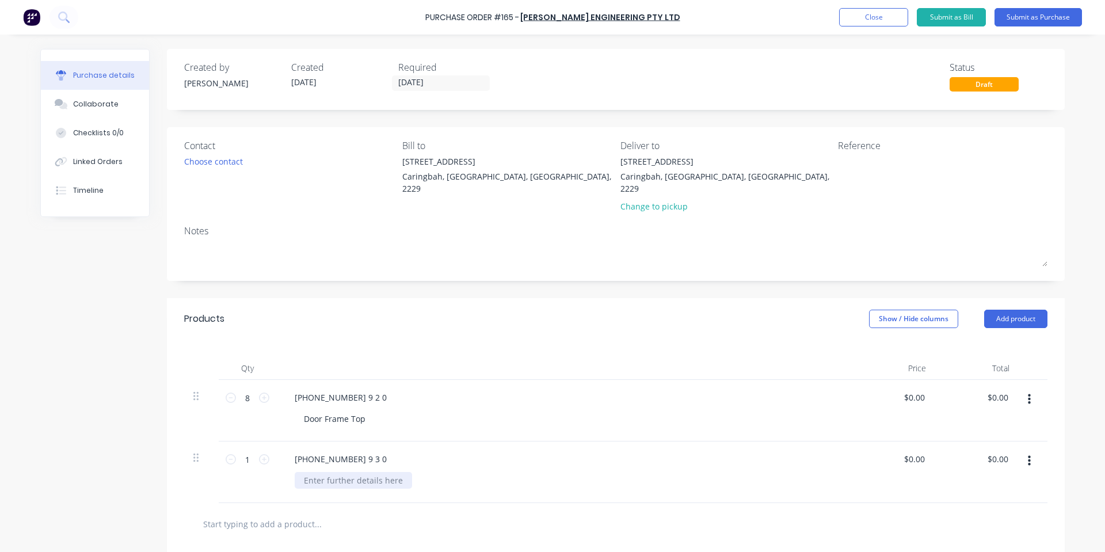
click at [326, 472] on div at bounding box center [353, 480] width 117 height 17
click at [238, 451] on input "1" at bounding box center [247, 459] width 23 height 17
type input "8"
drag, startPoint x: 464, startPoint y: 389, endPoint x: 464, endPoint y: 381, distance: 7.5
click at [464, 389] on div "[PHONE_NUMBER] 9 2 0" at bounding box center [563, 397] width 557 height 17
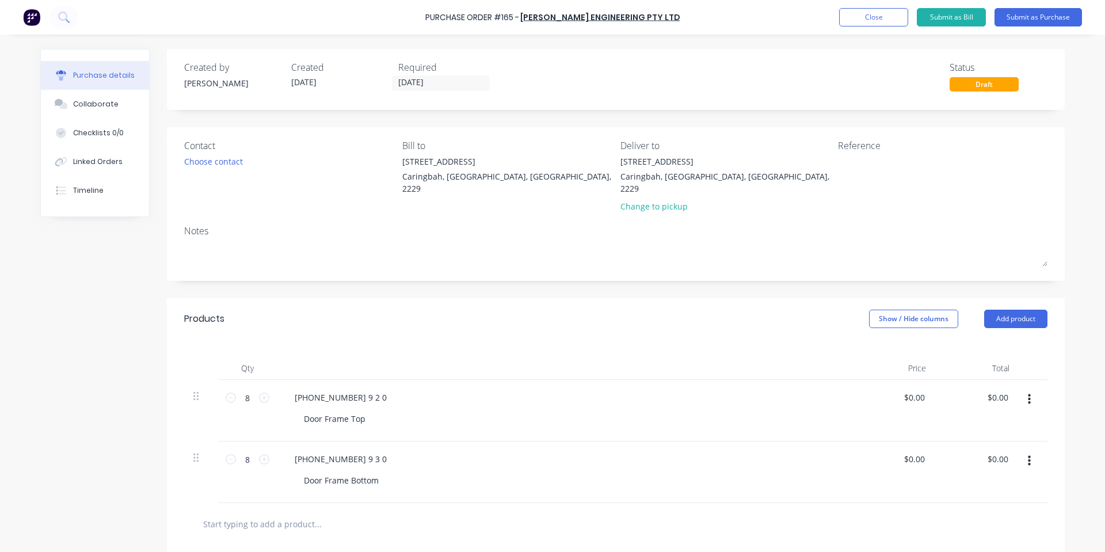
click at [269, 517] on input "text" at bounding box center [318, 523] width 230 height 23
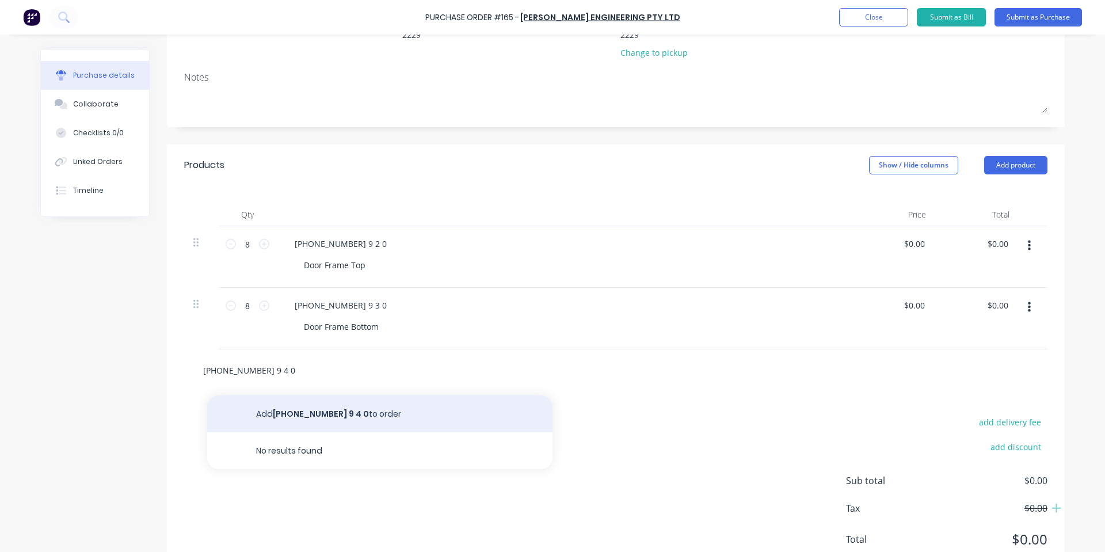
type input "[PHONE_NUMBER] 9 4 0"
click at [303, 409] on button "Add [PHONE_NUMBER] 9 4 0 to order" at bounding box center [379, 413] width 345 height 37
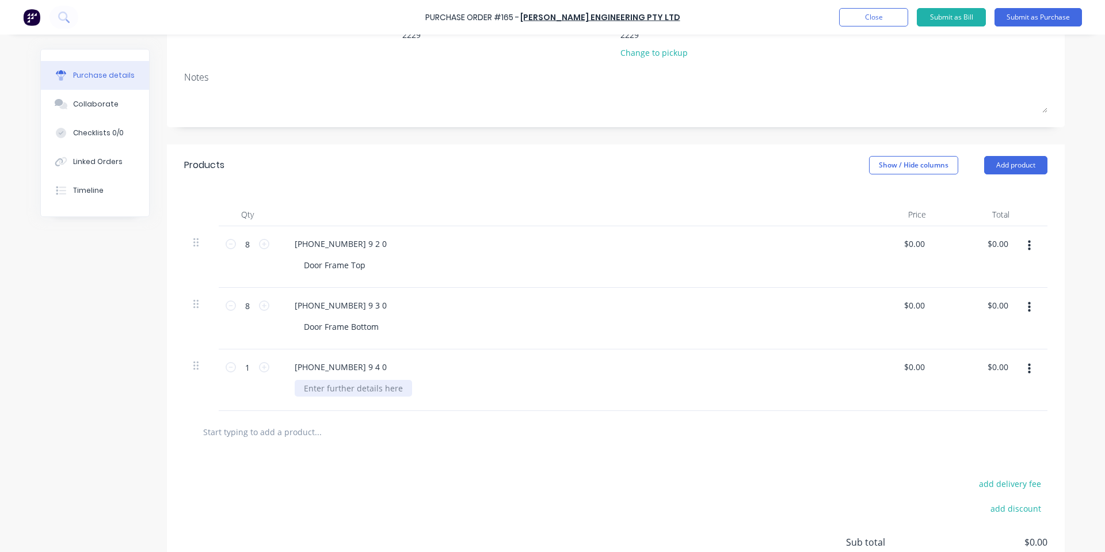
click at [318, 380] on div at bounding box center [353, 388] width 117 height 17
click at [250, 358] on input "1" at bounding box center [247, 366] width 23 height 17
type input "16"
click at [288, 427] on input "text" at bounding box center [318, 431] width 230 height 23
click at [325, 420] on input "text" at bounding box center [318, 431] width 230 height 23
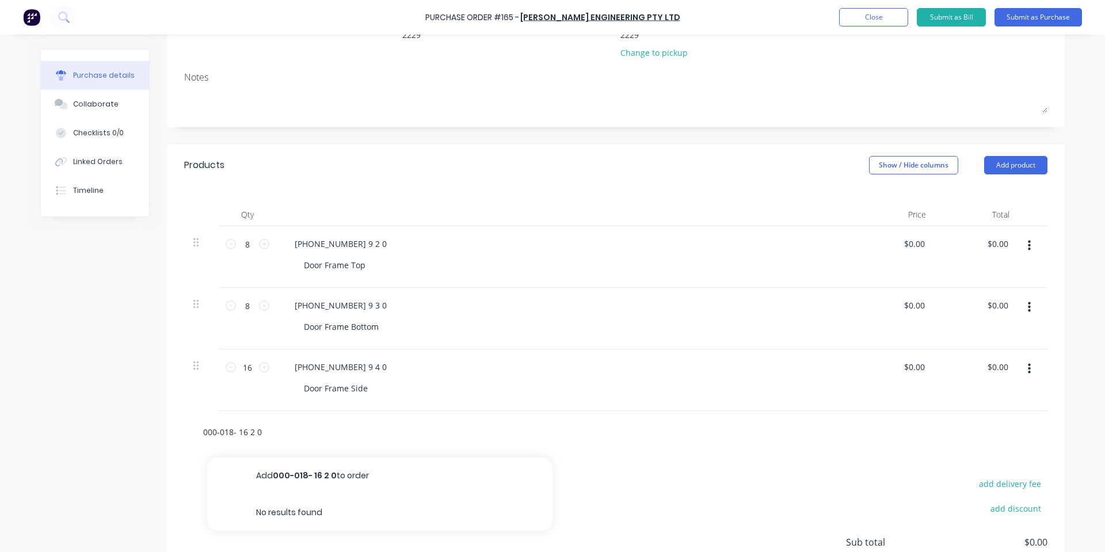
click at [234, 423] on input "000-018- 16 2 0" at bounding box center [318, 431] width 230 height 23
drag, startPoint x: 271, startPoint y: 421, endPoint x: 140, endPoint y: 422, distance: 130.6
click at [140, 422] on div "Created by [PERSON_NAME] Created [DATE] Required [DATE] Status Draft Contact Ch…" at bounding box center [552, 268] width 1024 height 747
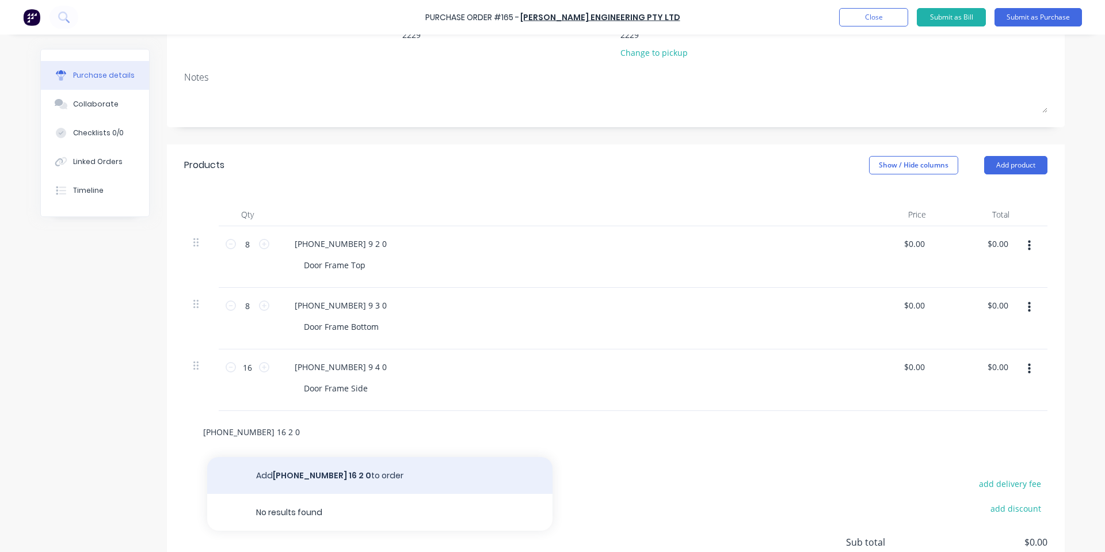
type input "[PHONE_NUMBER] 16 2 0"
click at [287, 465] on button "Add [PHONE_NUMBER] 16 2 0 to order" at bounding box center [379, 475] width 345 height 37
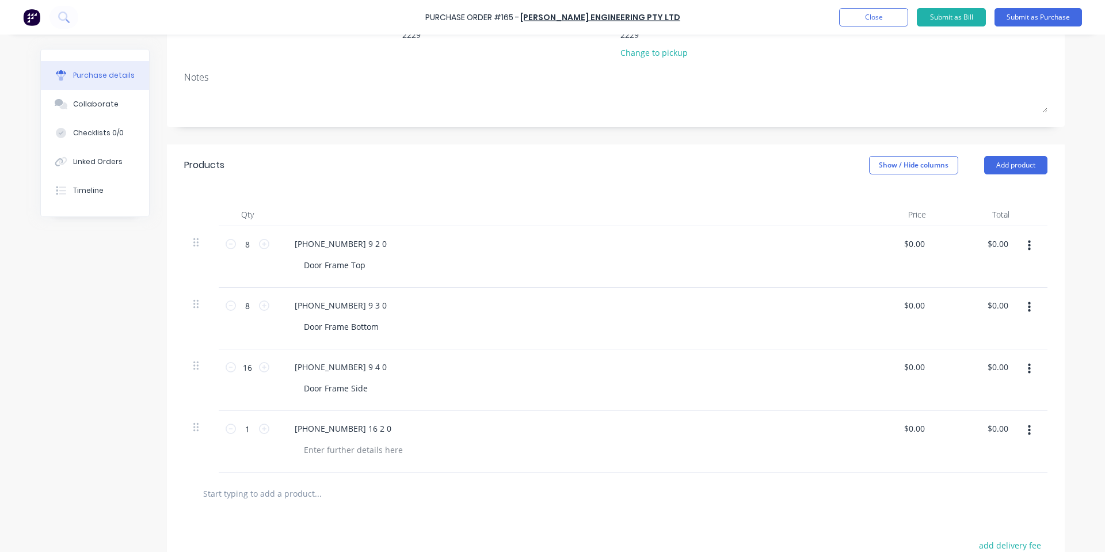
click at [291, 484] on input "text" at bounding box center [318, 493] width 230 height 23
paste input "[PHONE_NUMBER] 16 2 0"
click at [251, 482] on input "[PHONE_NUMBER] 16 2 0" at bounding box center [318, 493] width 230 height 23
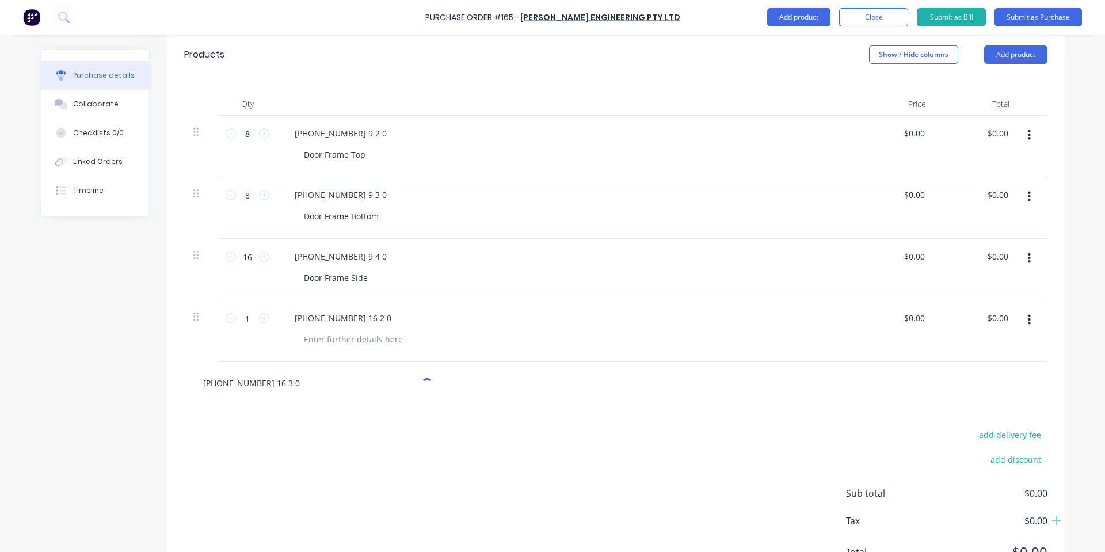
scroll to position [305, 0]
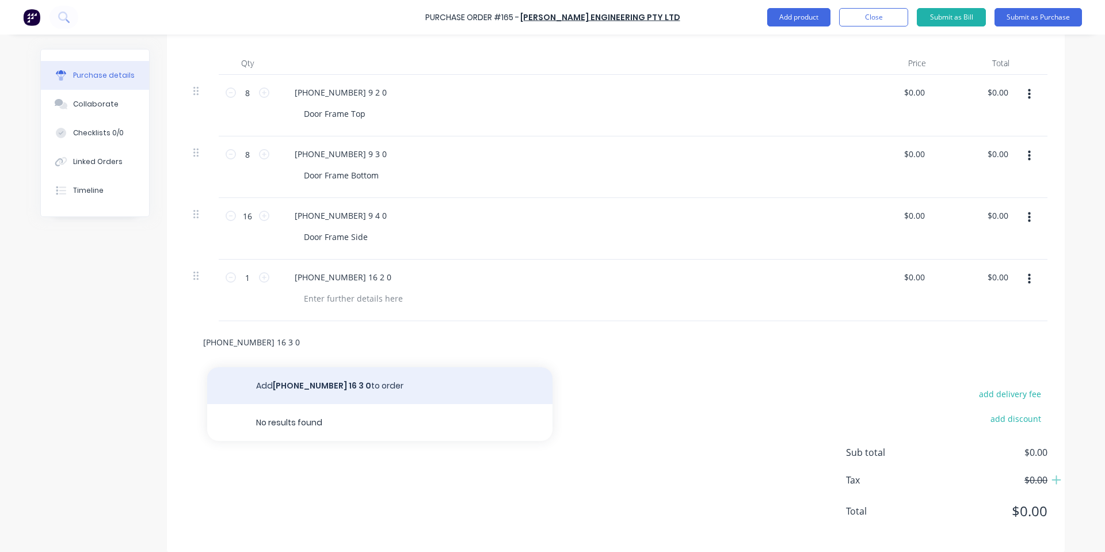
type input "[PHONE_NUMBER] 16 3 0"
click at [272, 367] on button "Add [PHONE_NUMBER] 16 3 0 to order" at bounding box center [379, 385] width 345 height 37
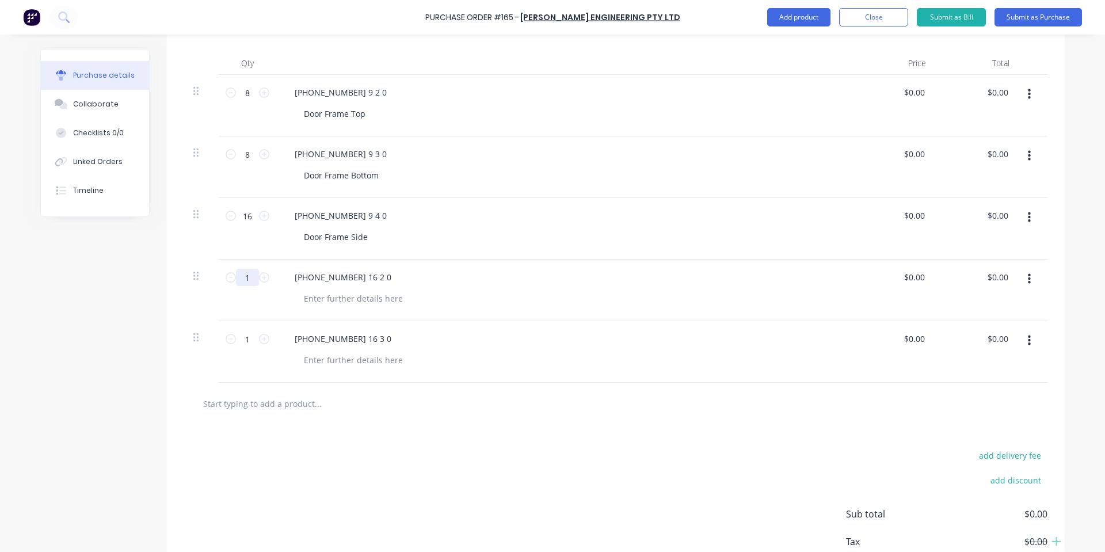
click at [247, 269] on input "1" at bounding box center [247, 277] width 23 height 17
type input "8"
click at [238, 330] on input "1" at bounding box center [247, 338] width 23 height 17
type input "8"
click at [413, 484] on div "add delivery fee add discount Sub total $0.00 Tax $0.00 Total $0.00" at bounding box center [616, 519] width 898 height 189
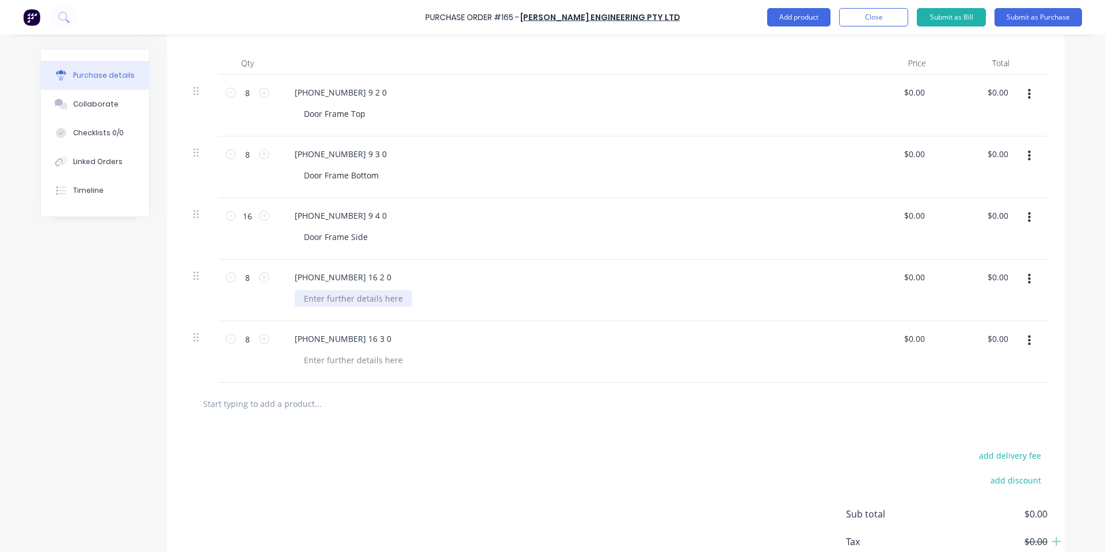
click at [362, 290] on div at bounding box center [353, 298] width 117 height 17
copy div "Base LHS Foot"
click at [356, 352] on div at bounding box center [353, 360] width 117 height 17
paste div
click at [320, 352] on div "Base LHS Foot" at bounding box center [331, 360] width 72 height 17
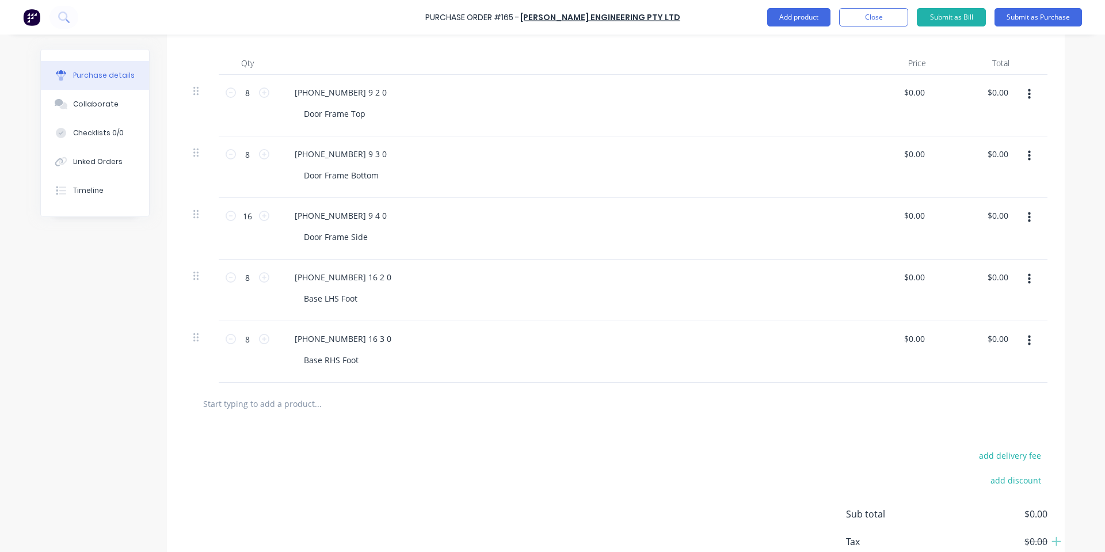
drag, startPoint x: 585, startPoint y: 394, endPoint x: 554, endPoint y: 372, distance: 37.5
click at [582, 392] on div at bounding box center [615, 403] width 845 height 23
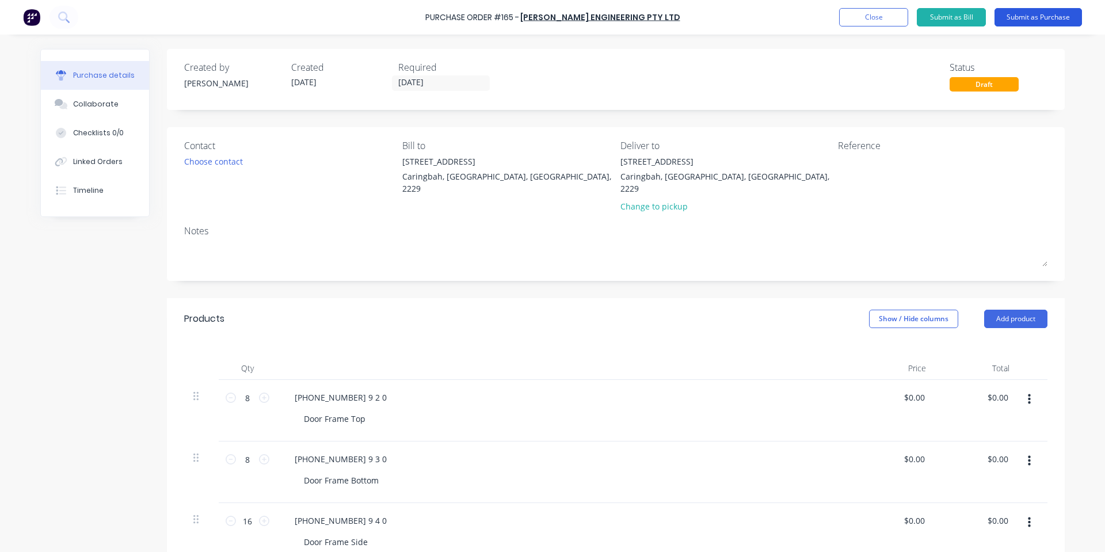
click at [1014, 21] on button "Submit as Purchase" at bounding box center [1037, 17] width 87 height 18
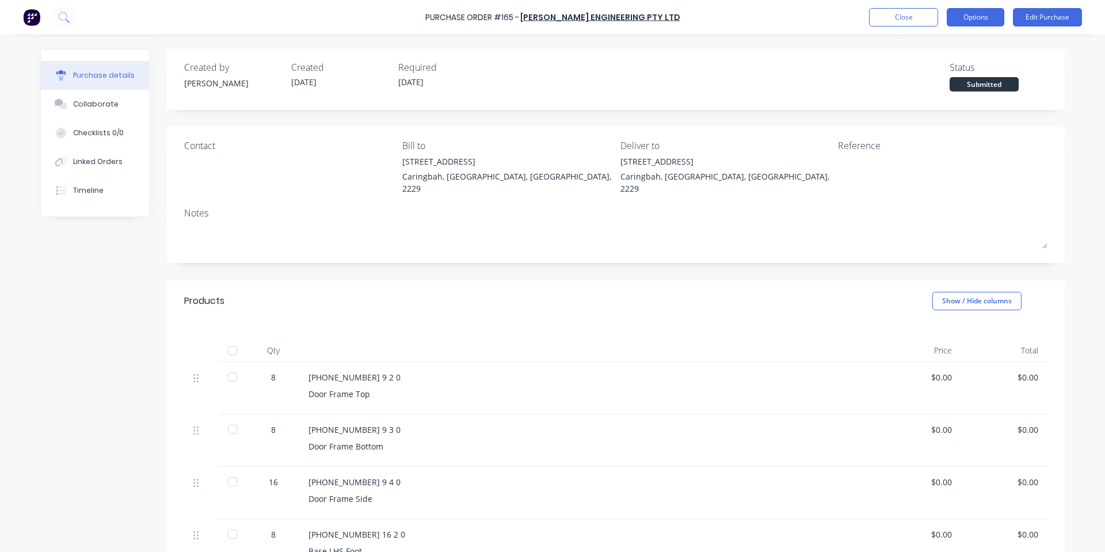
drag, startPoint x: 959, startPoint y: 18, endPoint x: 958, endPoint y: 24, distance: 5.8
click at [960, 18] on button "Options" at bounding box center [975, 17] width 58 height 18
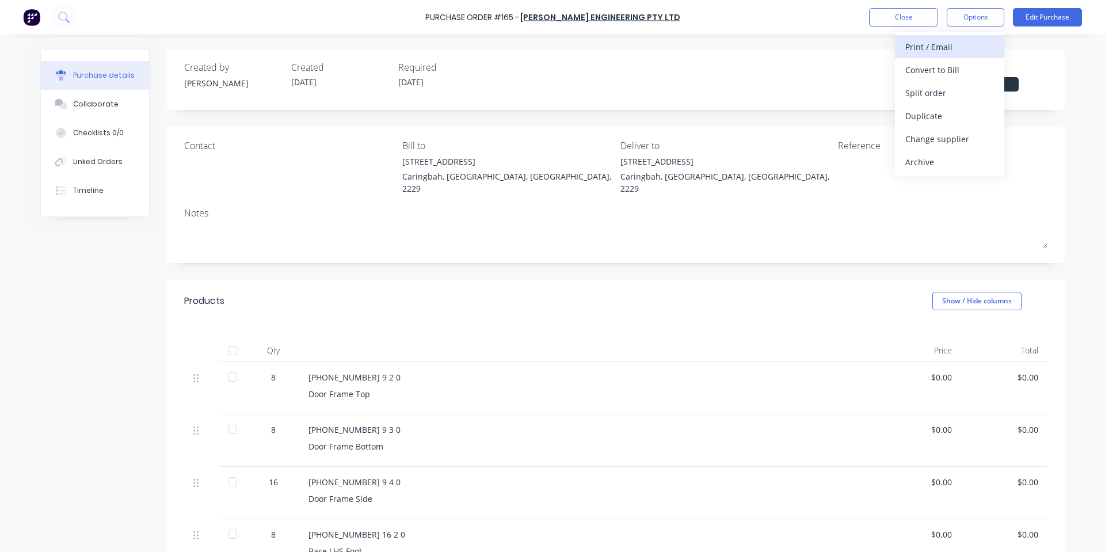
click at [934, 52] on div "Print / Email" at bounding box center [949, 47] width 89 height 17
click at [932, 75] on div "With pricing" at bounding box center [949, 70] width 89 height 17
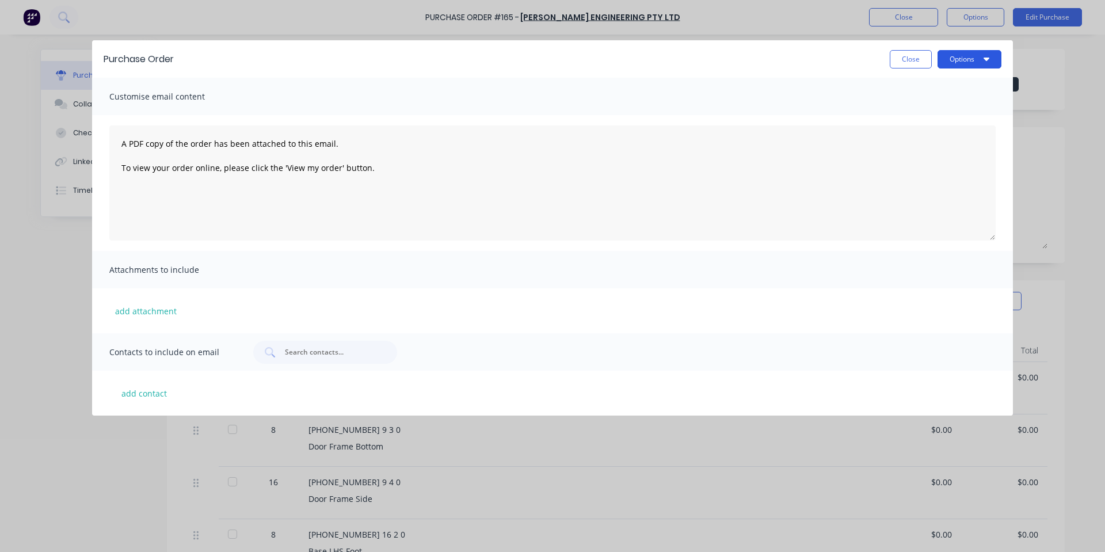
click at [997, 67] on button "Options" at bounding box center [969, 59] width 64 height 18
drag, startPoint x: 975, startPoint y: 84, endPoint x: 971, endPoint y: 102, distance: 18.7
click at [971, 102] on div "Preview Print Email" at bounding box center [946, 111] width 109 height 75
click at [969, 102] on button "Print" at bounding box center [946, 111] width 109 height 23
